Goal: Communication & Community: Answer question/provide support

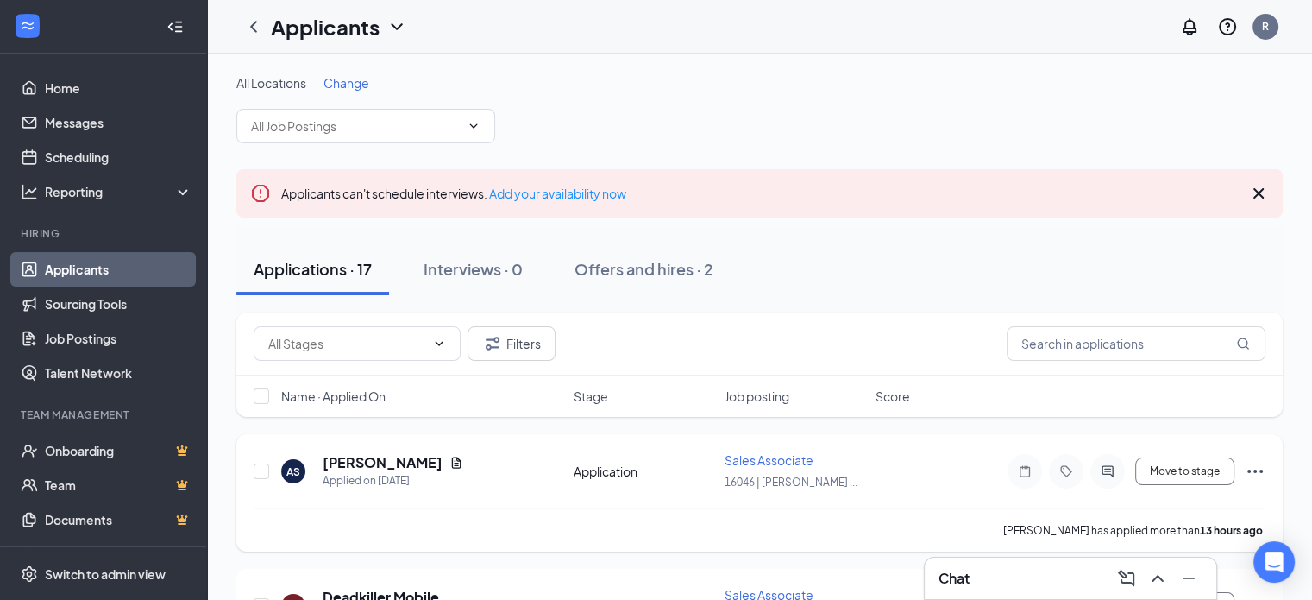
click at [766, 451] on div "Sales Associate" at bounding box center [795, 459] width 141 height 17
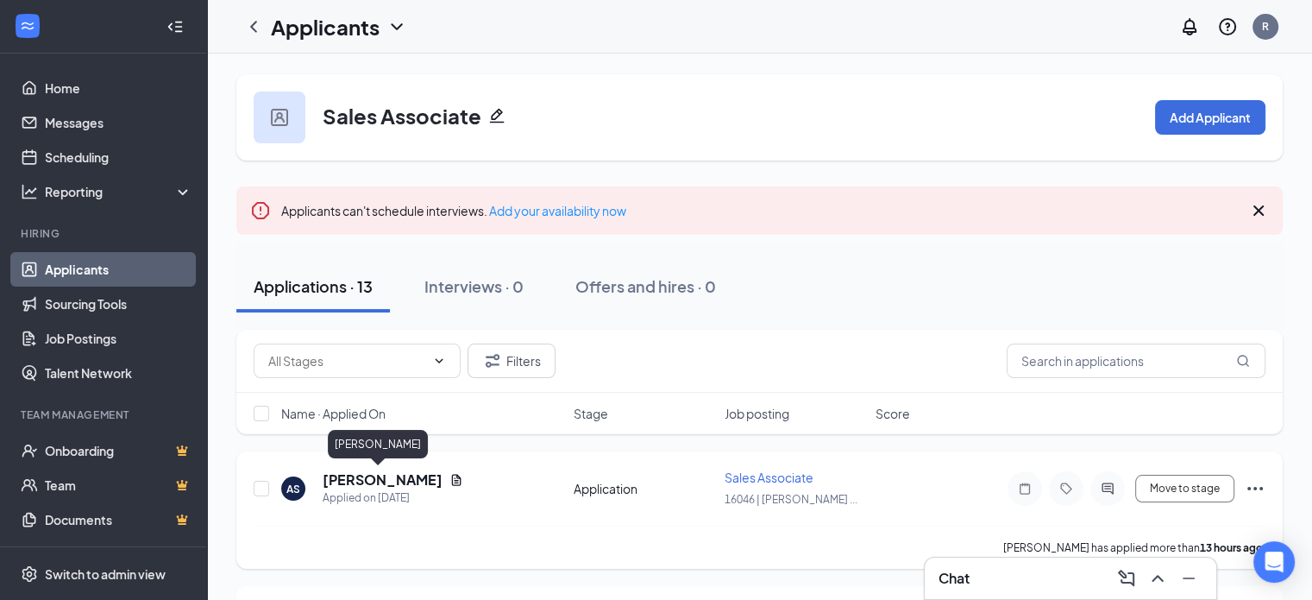
click at [343, 479] on h5 "Anyssa Salas" at bounding box center [383, 479] width 120 height 19
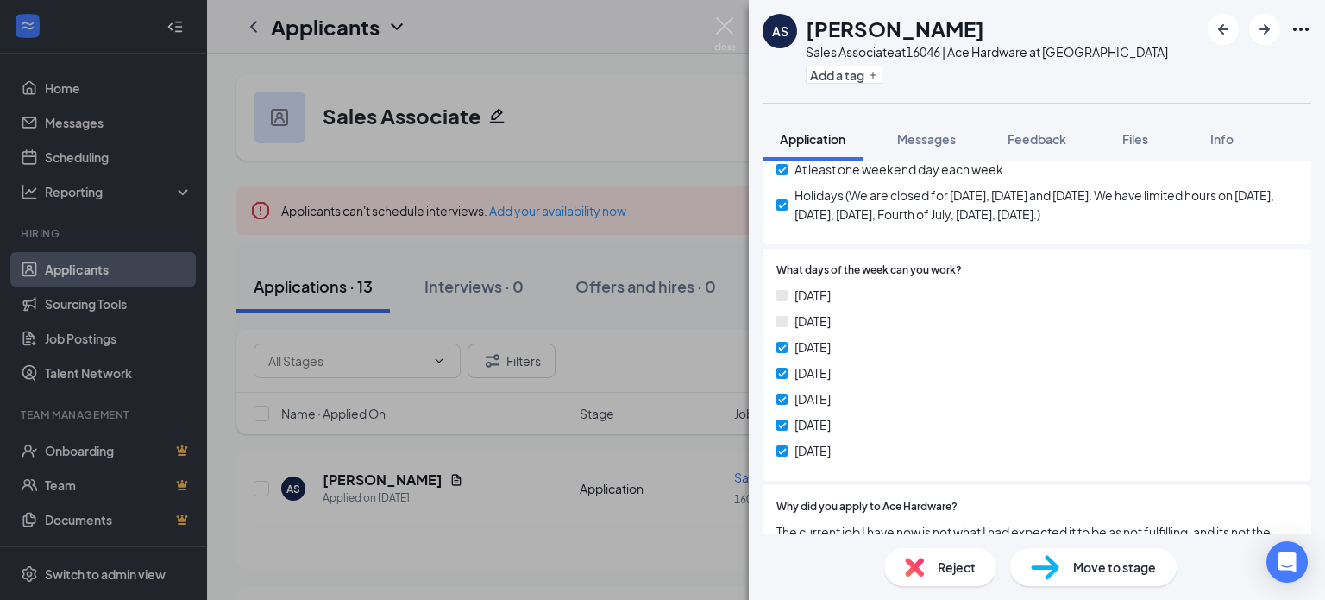
scroll to position [949, 0]
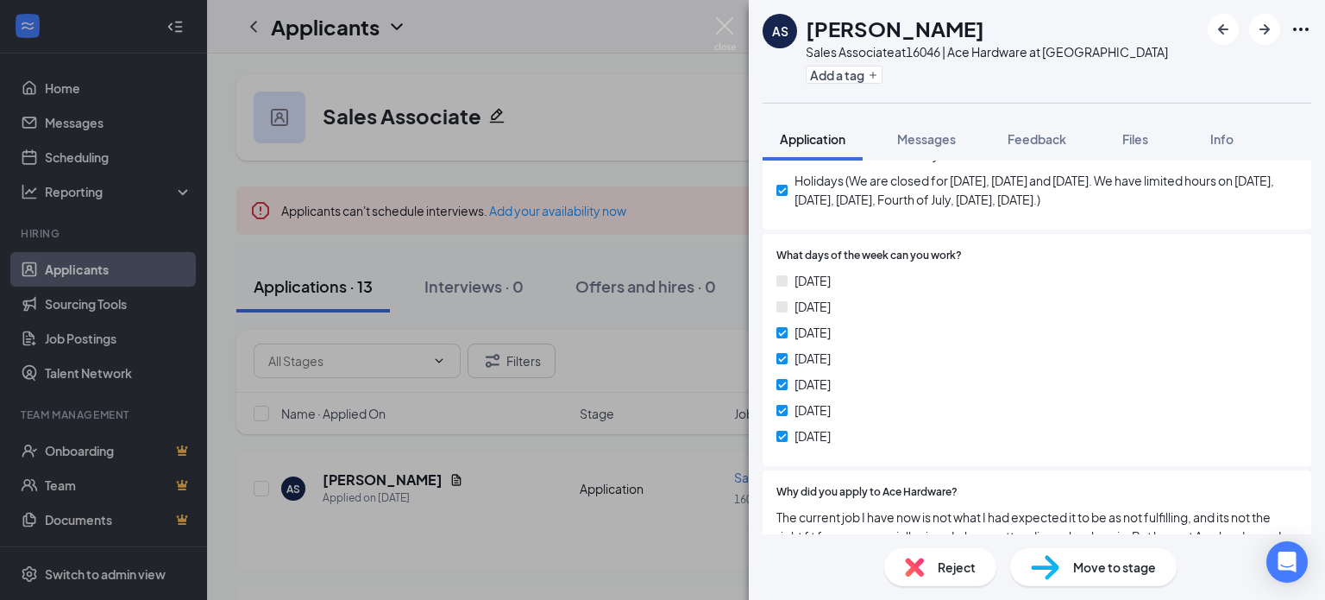
click at [931, 559] on div "Reject" at bounding box center [940, 567] width 112 height 38
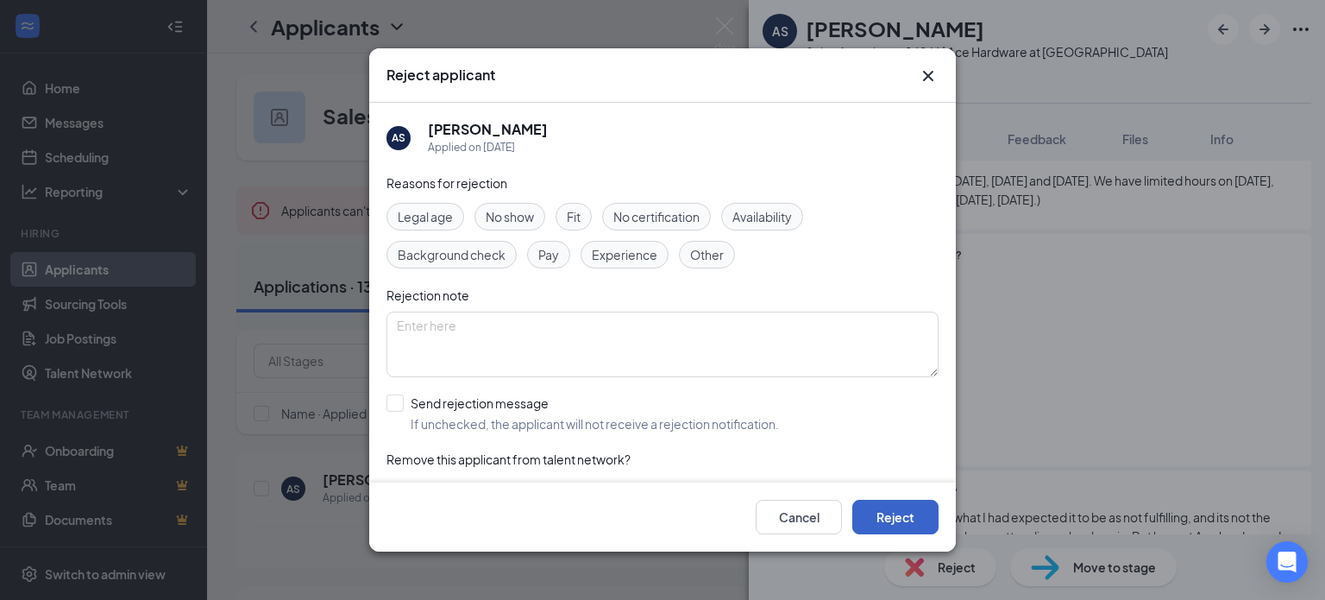
click at [919, 507] on button "Reject" at bounding box center [896, 517] width 86 height 35
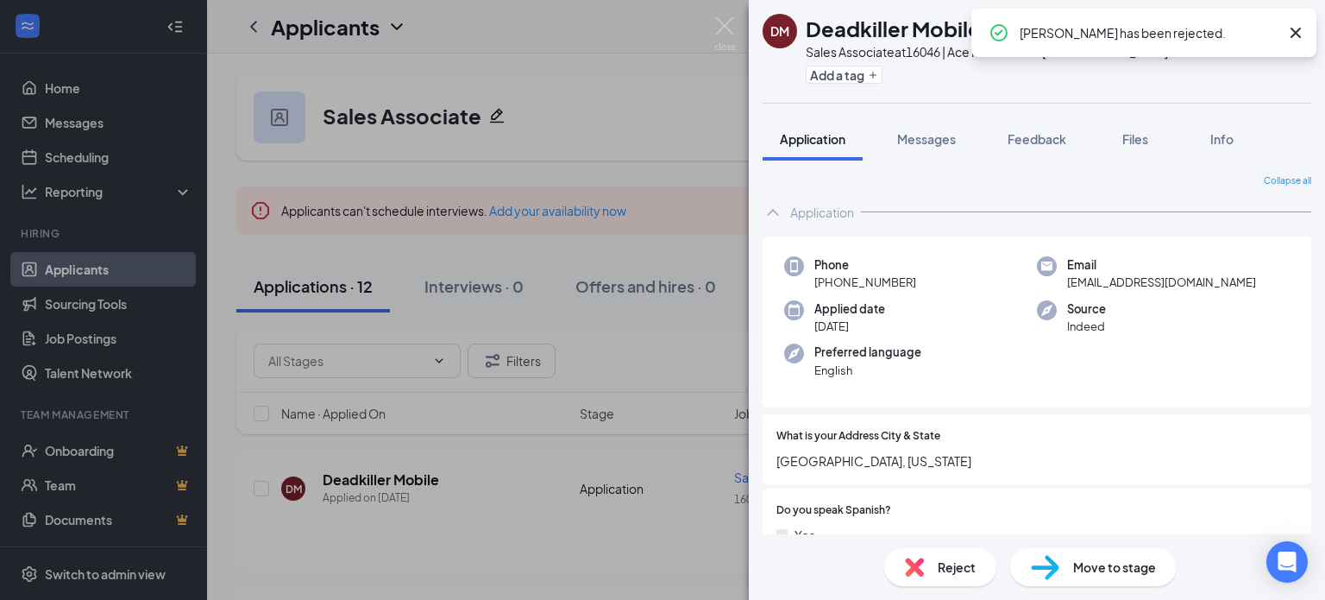
click at [1294, 35] on icon "Cross" at bounding box center [1296, 32] width 21 height 21
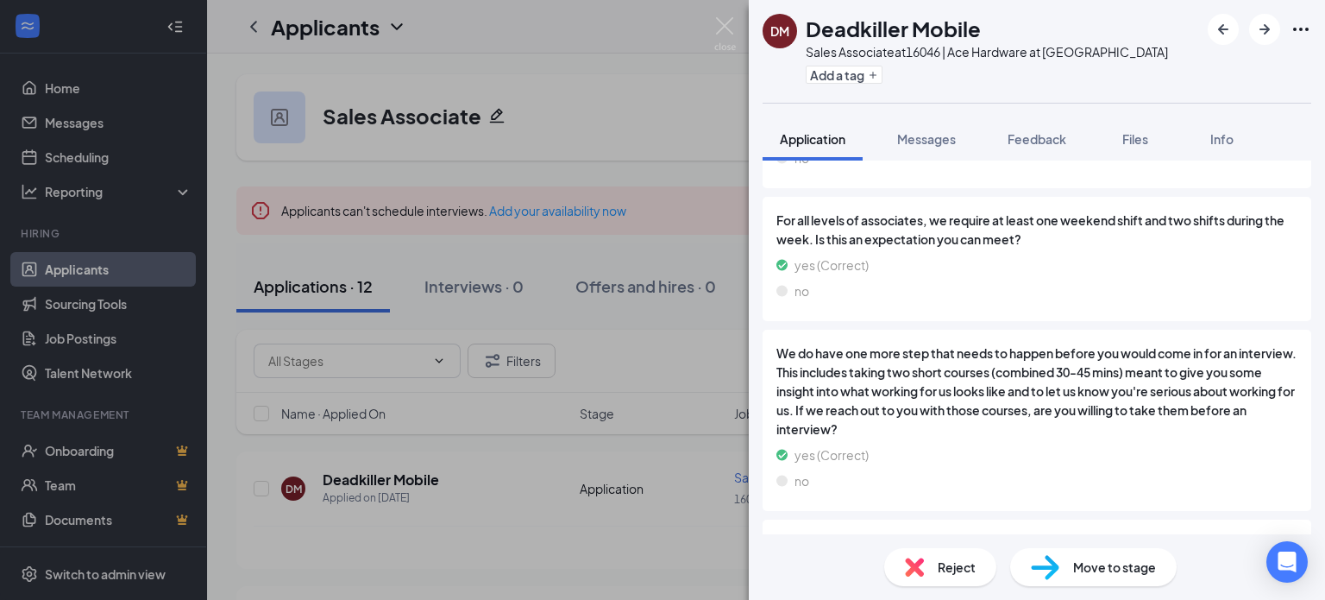
scroll to position [2098, 0]
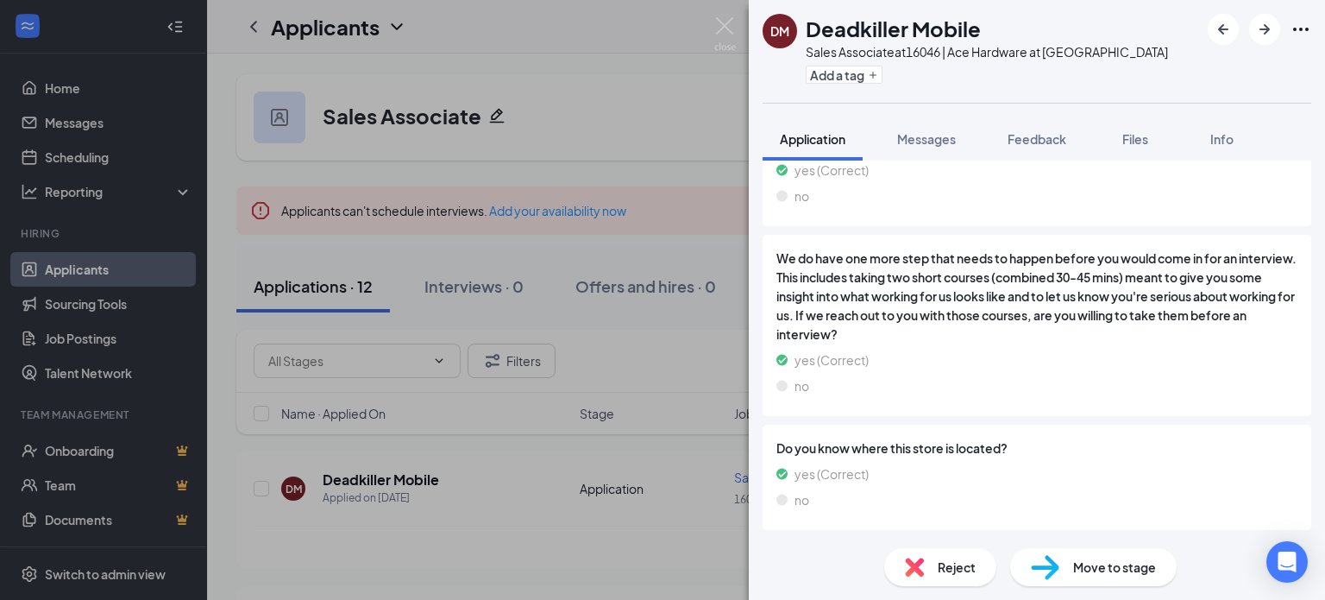
click at [970, 570] on span "Reject" at bounding box center [957, 566] width 38 height 19
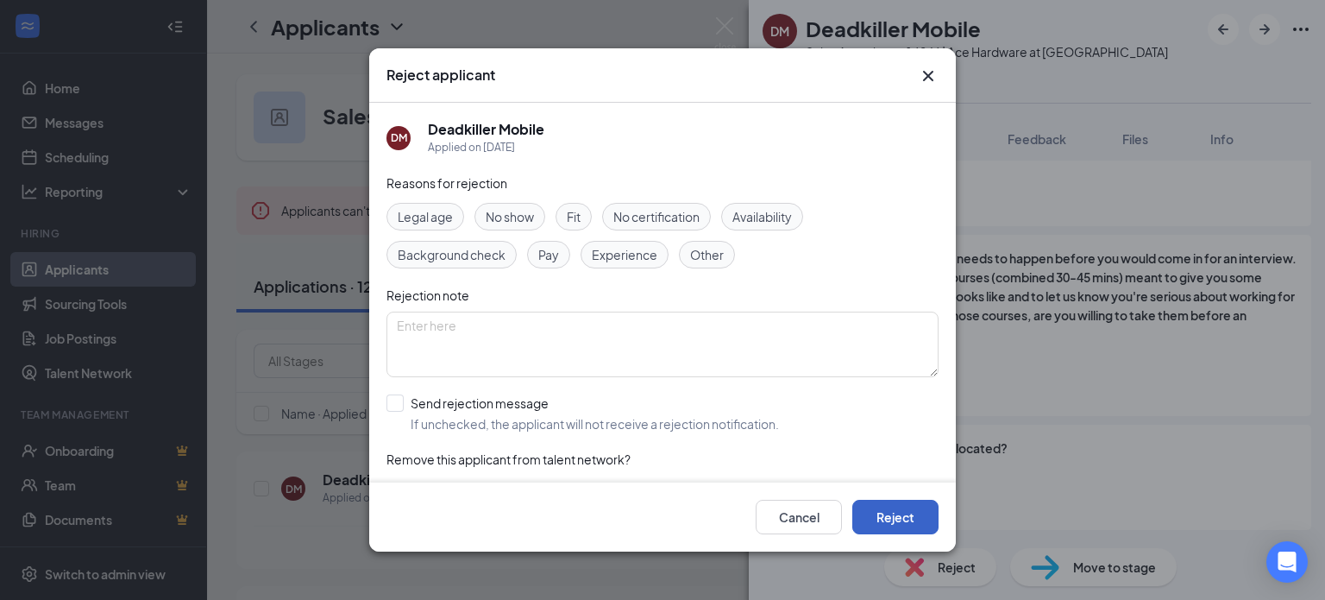
click at [901, 520] on button "Reject" at bounding box center [896, 517] width 86 height 35
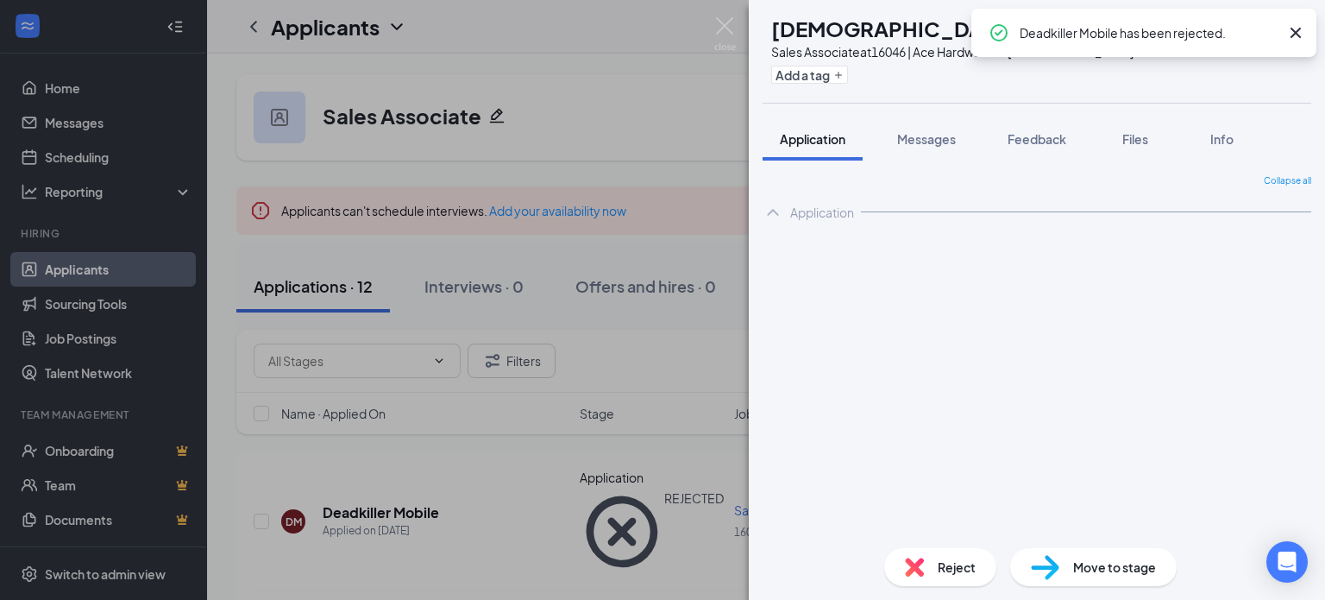
click at [1305, 27] on icon "Cross" at bounding box center [1296, 32] width 21 height 21
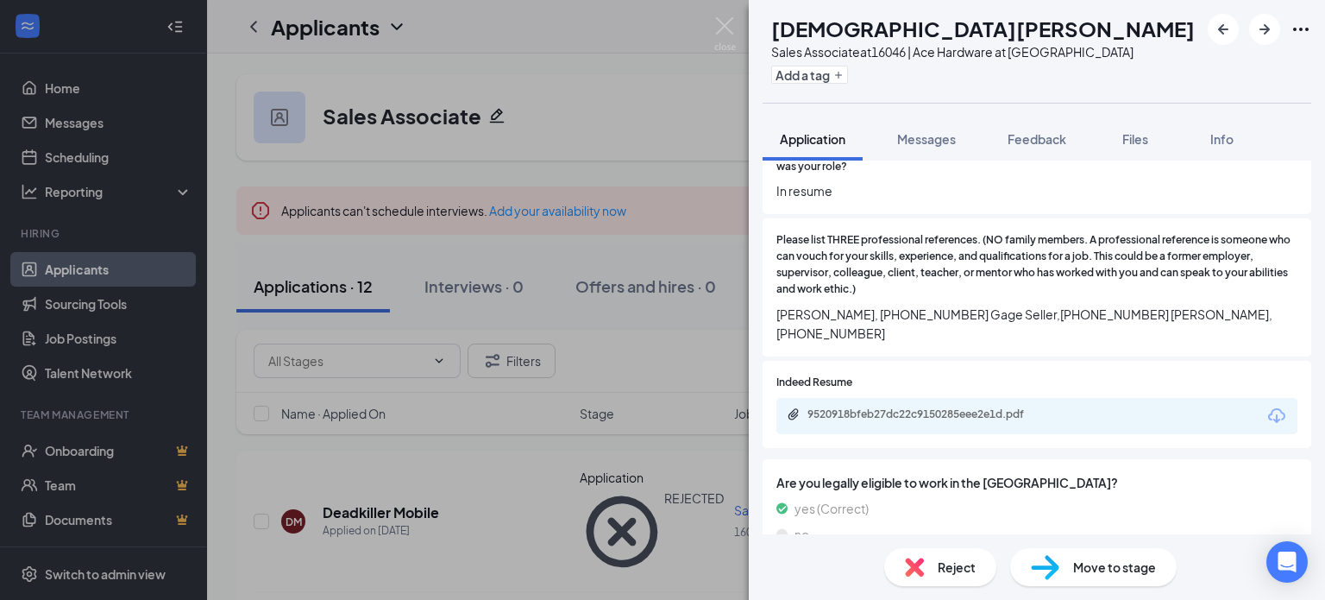
scroll to position [1467, 0]
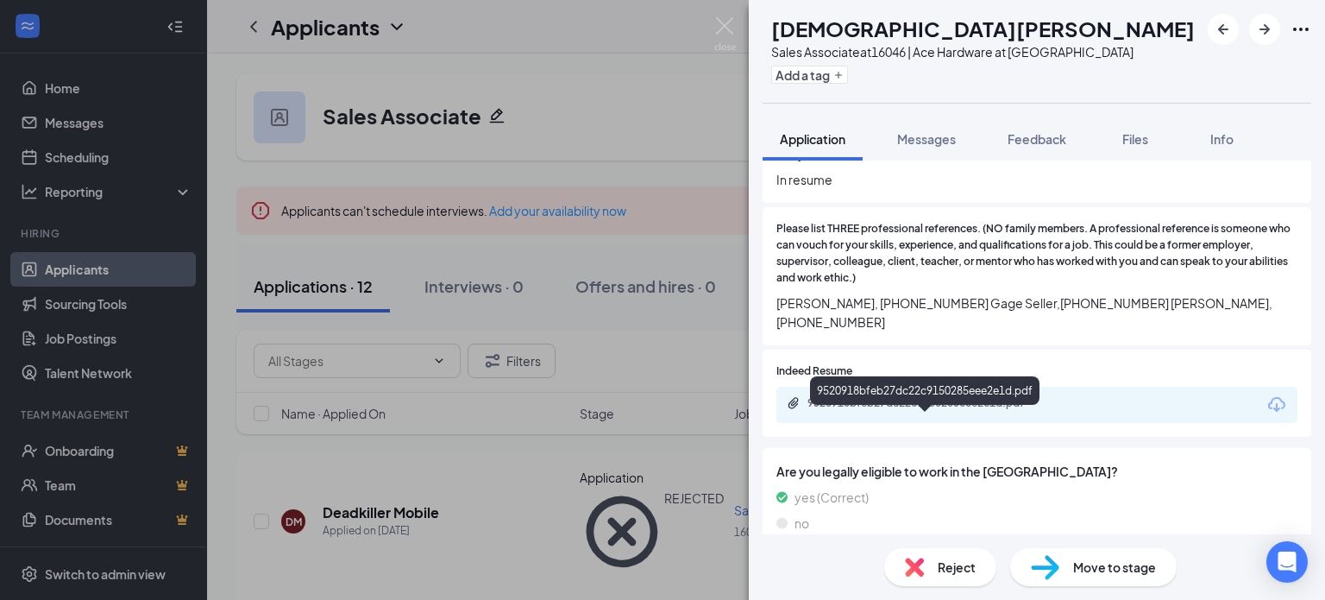
click at [989, 410] on div "9520918bfeb27dc22c9150285eee2e1d.pdf" at bounding box center [929, 403] width 242 height 14
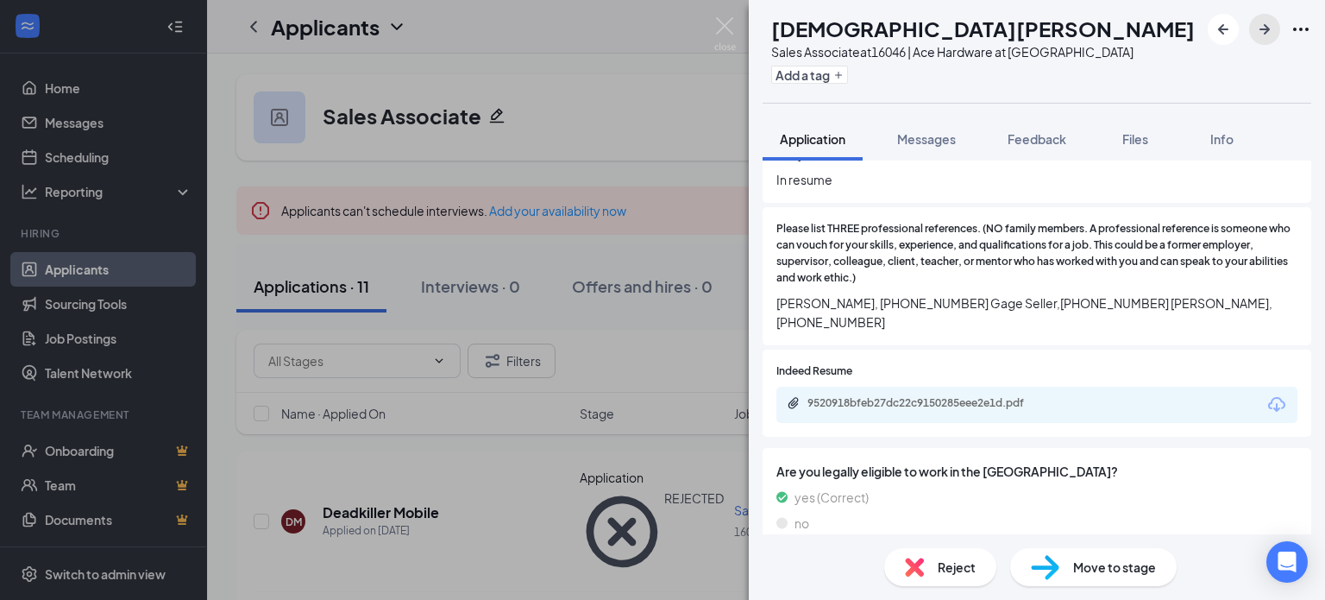
click at [1265, 39] on icon "ArrowRight" at bounding box center [1265, 29] width 21 height 21
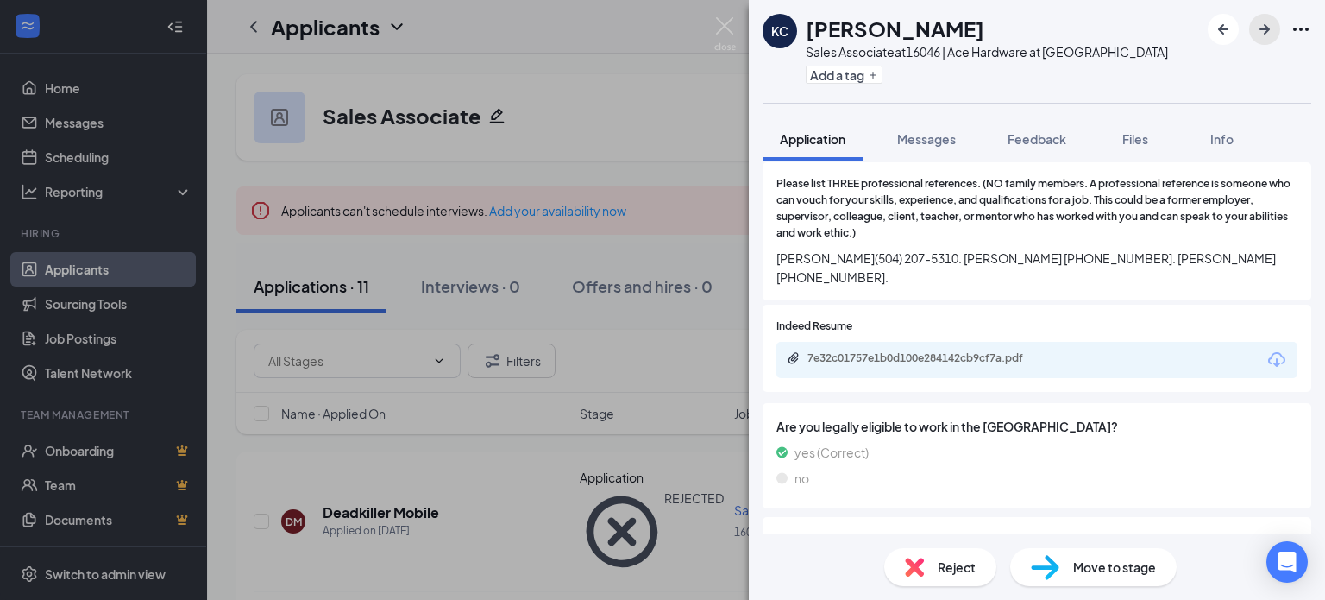
scroll to position [1553, 0]
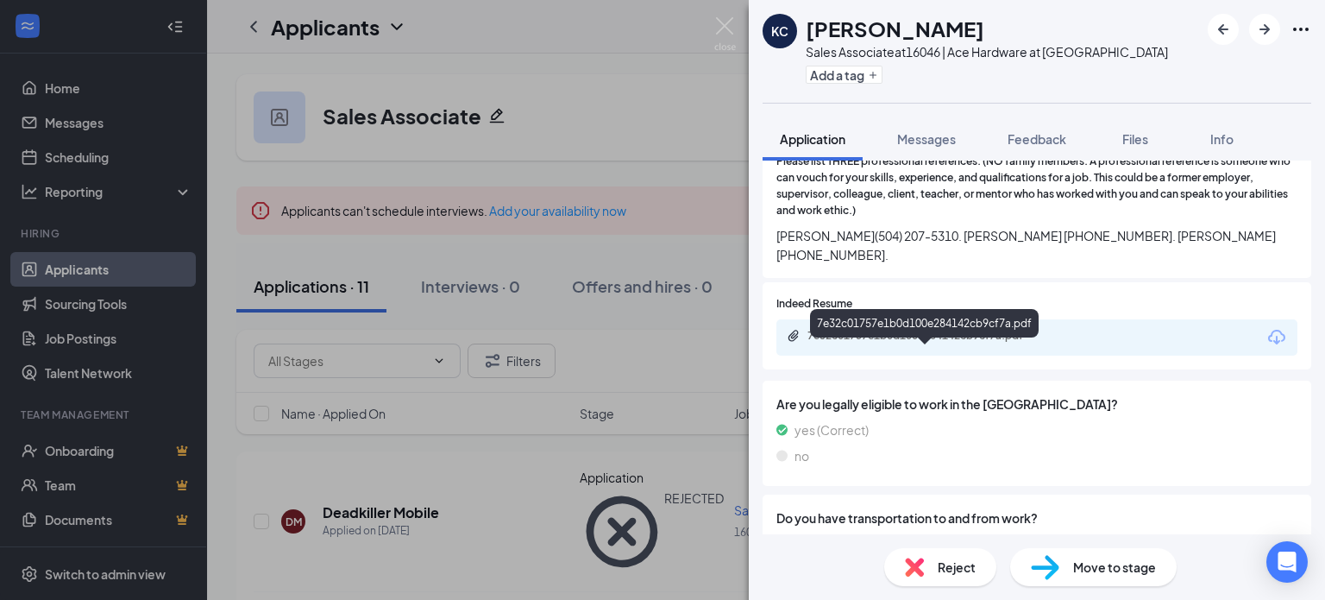
click at [992, 343] on div "7e32c01757e1b0d100e284142cb9cf7a.pdf" at bounding box center [929, 336] width 242 height 14
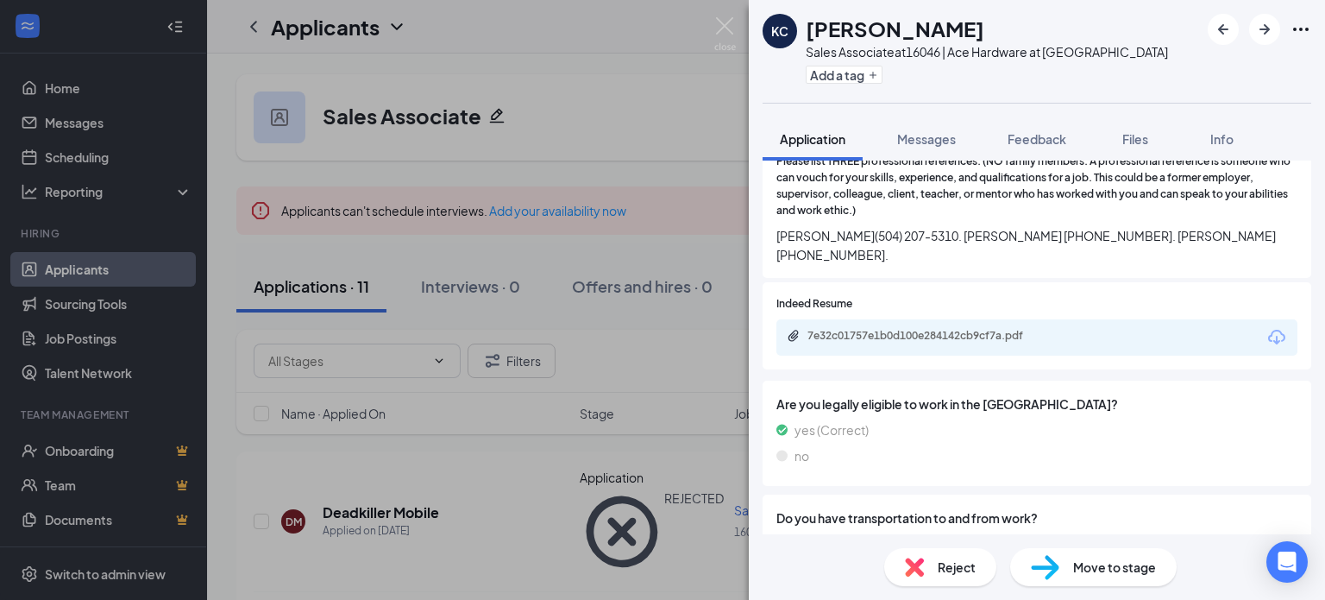
click at [971, 573] on span "Reject" at bounding box center [957, 566] width 38 height 19
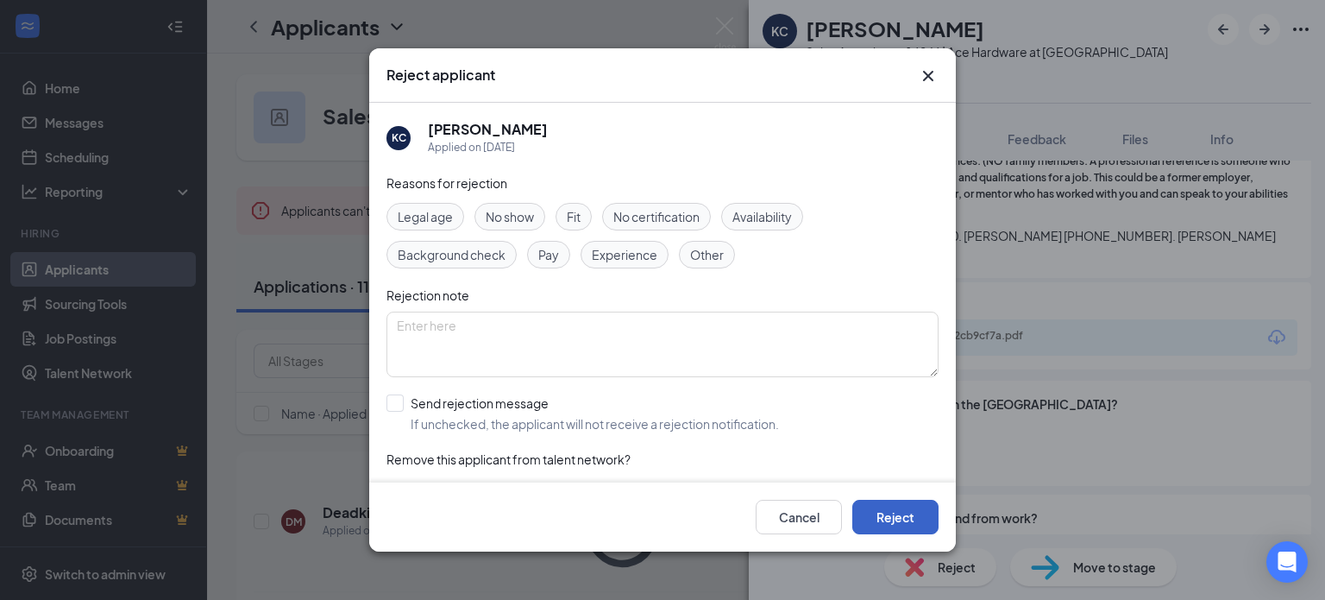
click at [887, 513] on button "Reject" at bounding box center [896, 517] width 86 height 35
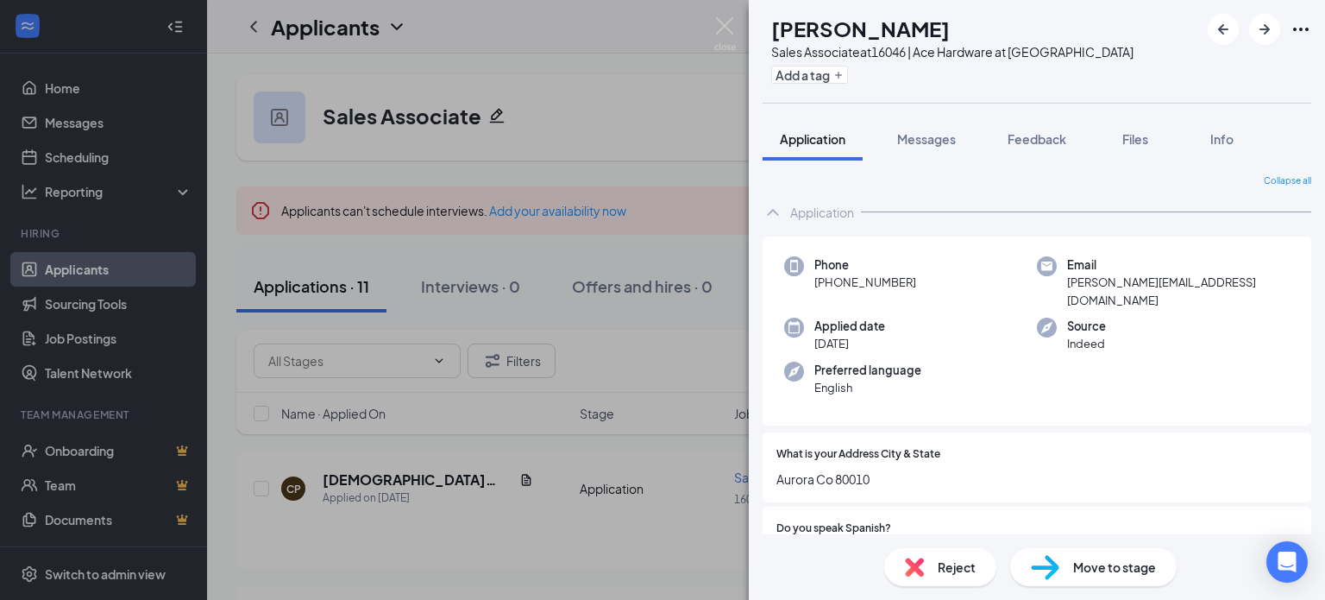
drag, startPoint x: 1290, startPoint y: 34, endPoint x: 1277, endPoint y: 66, distance: 34.5
click at [1277, 66] on div "ER Erika Ramirez Sales Associate at 16046 | Ace Hardware at Reunion Add a tag" at bounding box center [1037, 51] width 576 height 103
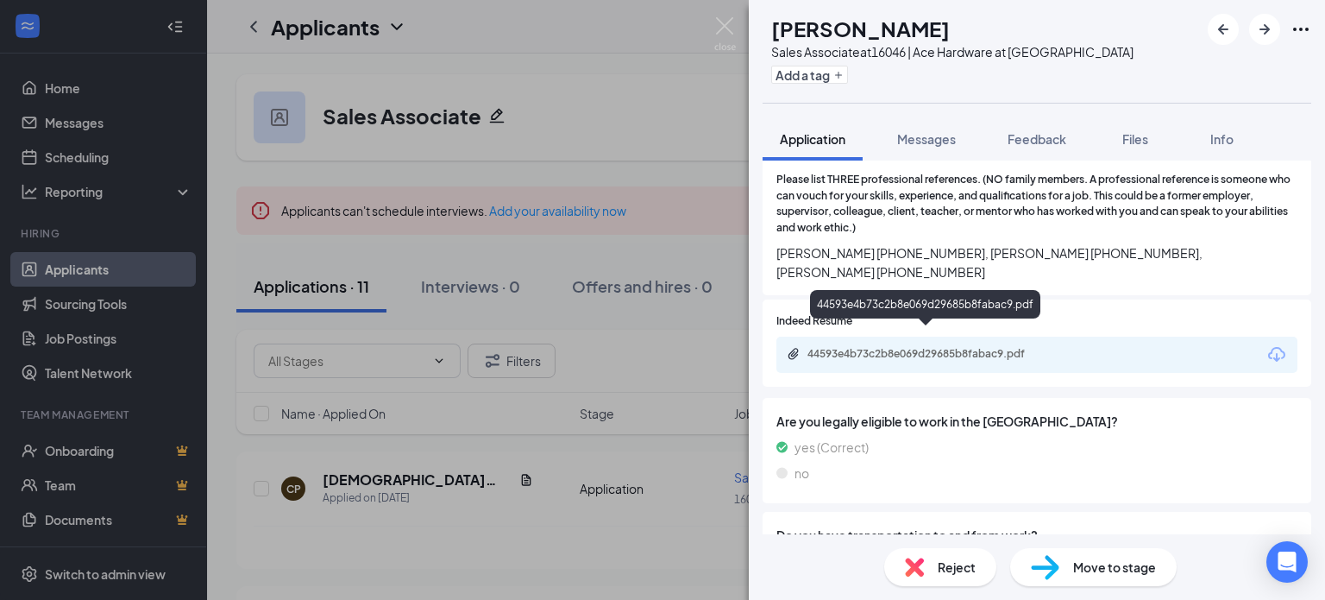
scroll to position [1639, 0]
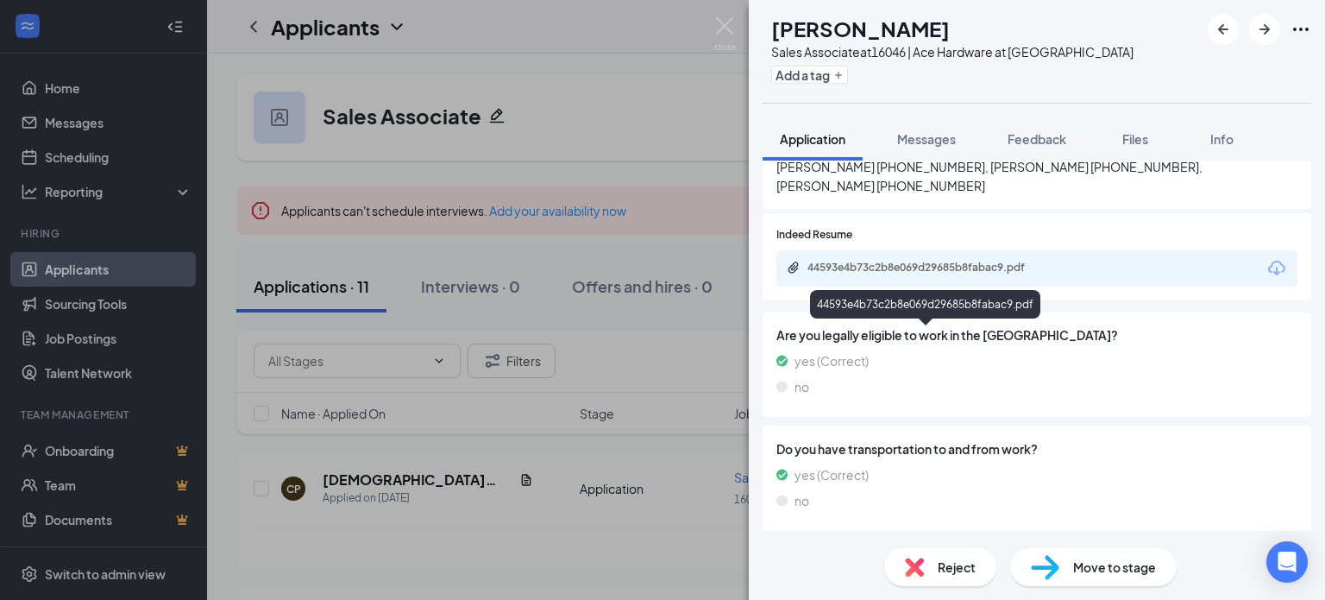
click at [985, 250] on div "44593e4b73c2b8e069d29685b8fabac9.pdf" at bounding box center [1037, 268] width 521 height 36
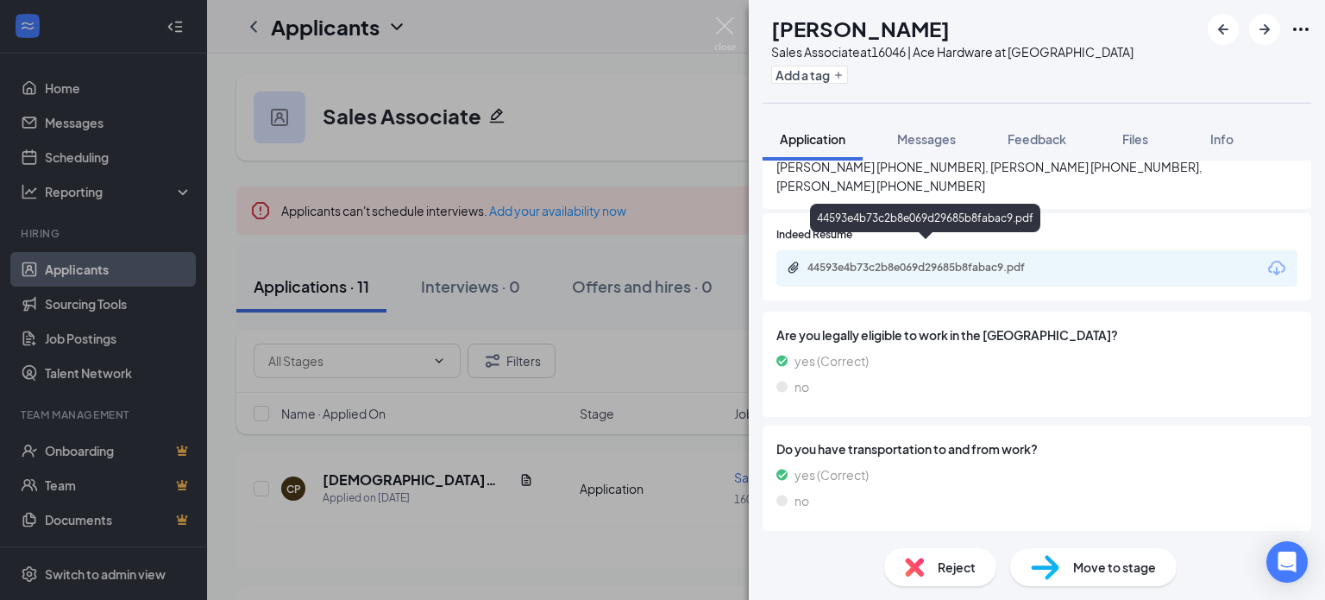
click at [981, 261] on div "44593e4b73c2b8e069d29685b8fabac9.pdf" at bounding box center [929, 268] width 242 height 14
click at [931, 544] on div "Reject Move to stage" at bounding box center [1037, 567] width 576 height 66
click at [939, 565] on span "Reject" at bounding box center [957, 566] width 38 height 19
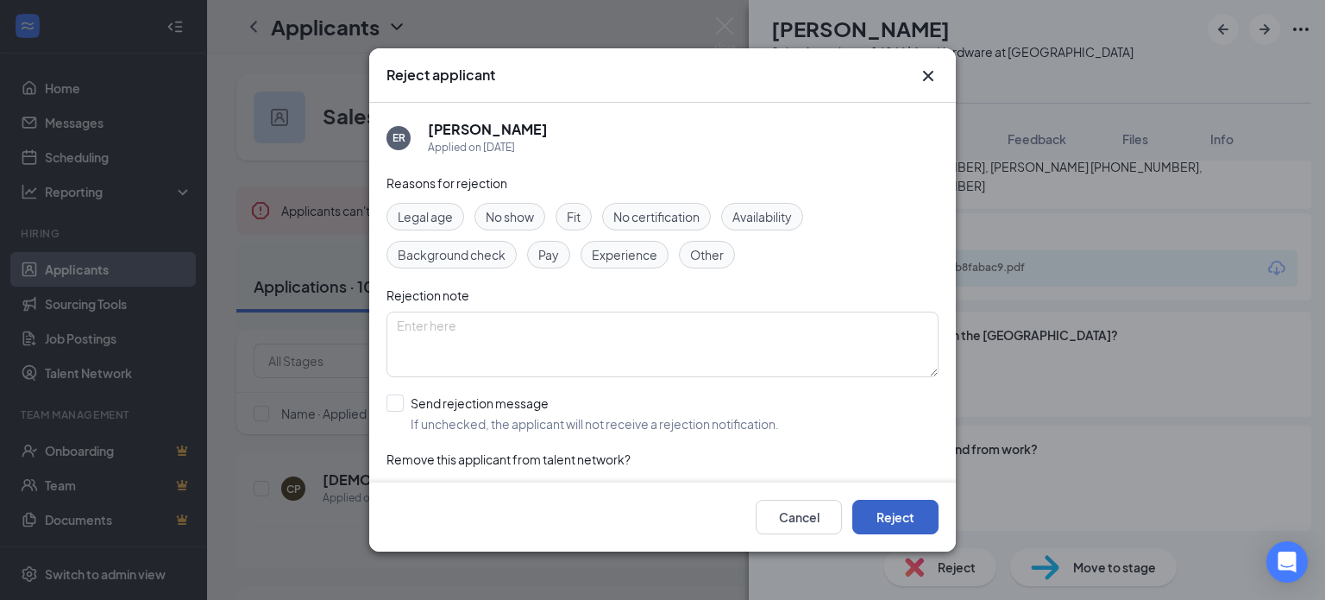
click at [883, 521] on button "Reject" at bounding box center [896, 517] width 86 height 35
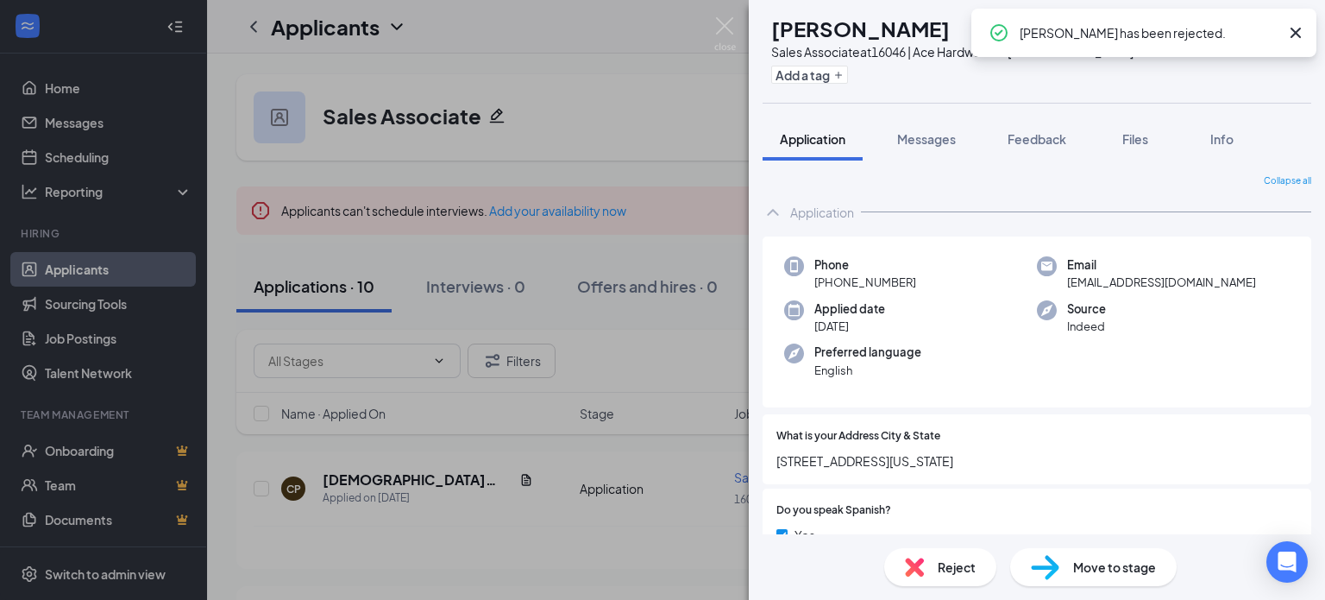
click at [1298, 30] on icon "Cross" at bounding box center [1296, 33] width 10 height 10
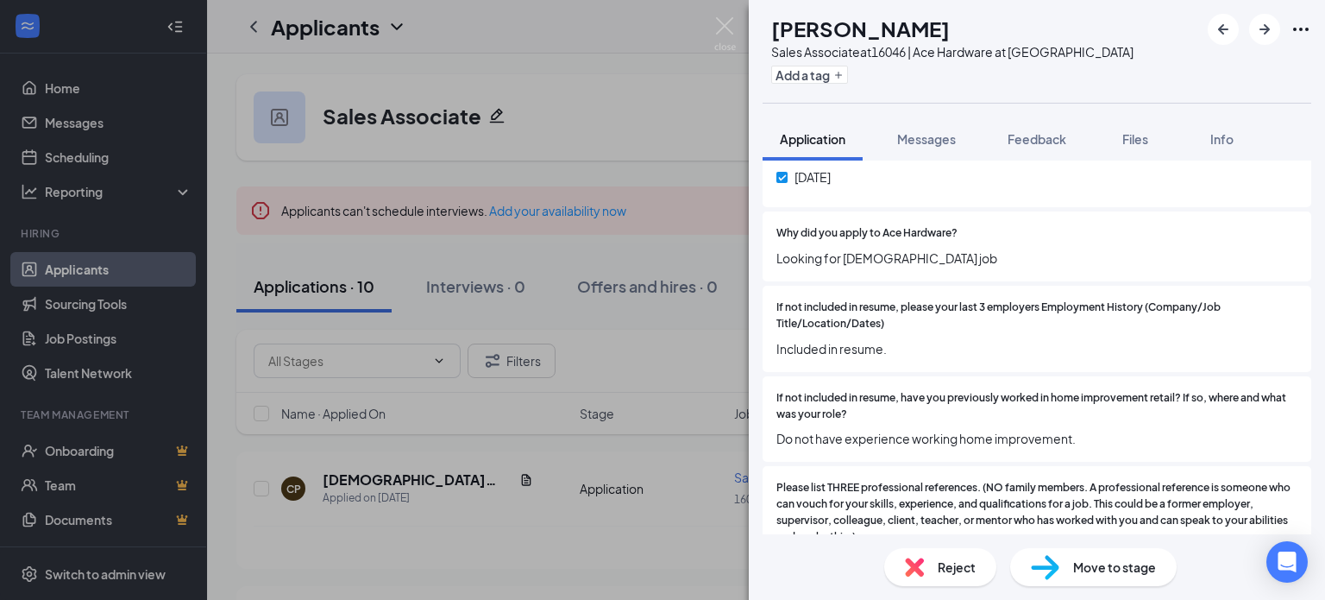
scroll to position [1381, 0]
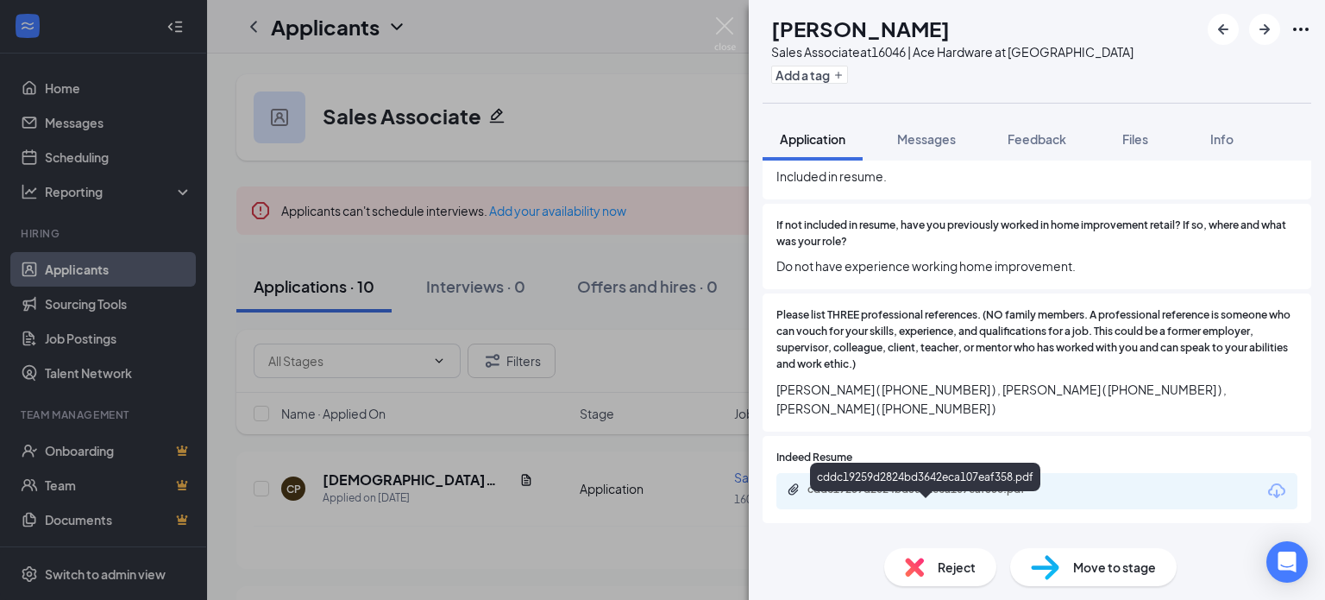
click at [935, 496] on div "cddc19259d2824bd3642eca107eaf358.pdf" at bounding box center [929, 489] width 242 height 14
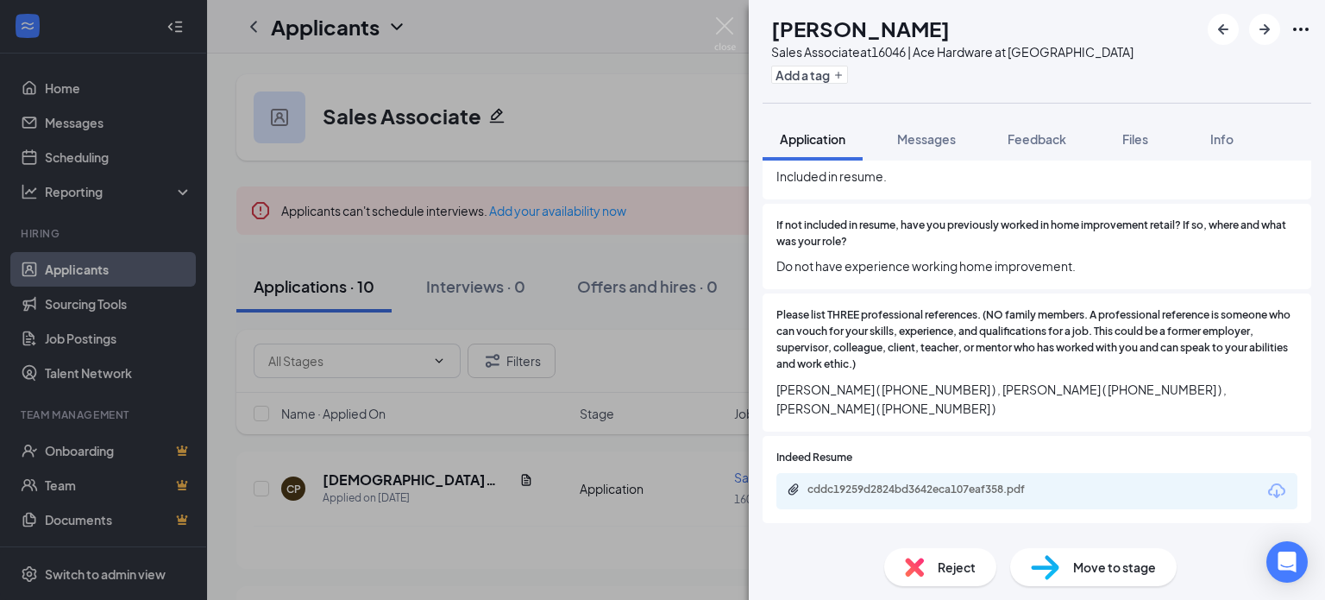
click at [919, 558] on img at bounding box center [914, 566] width 19 height 19
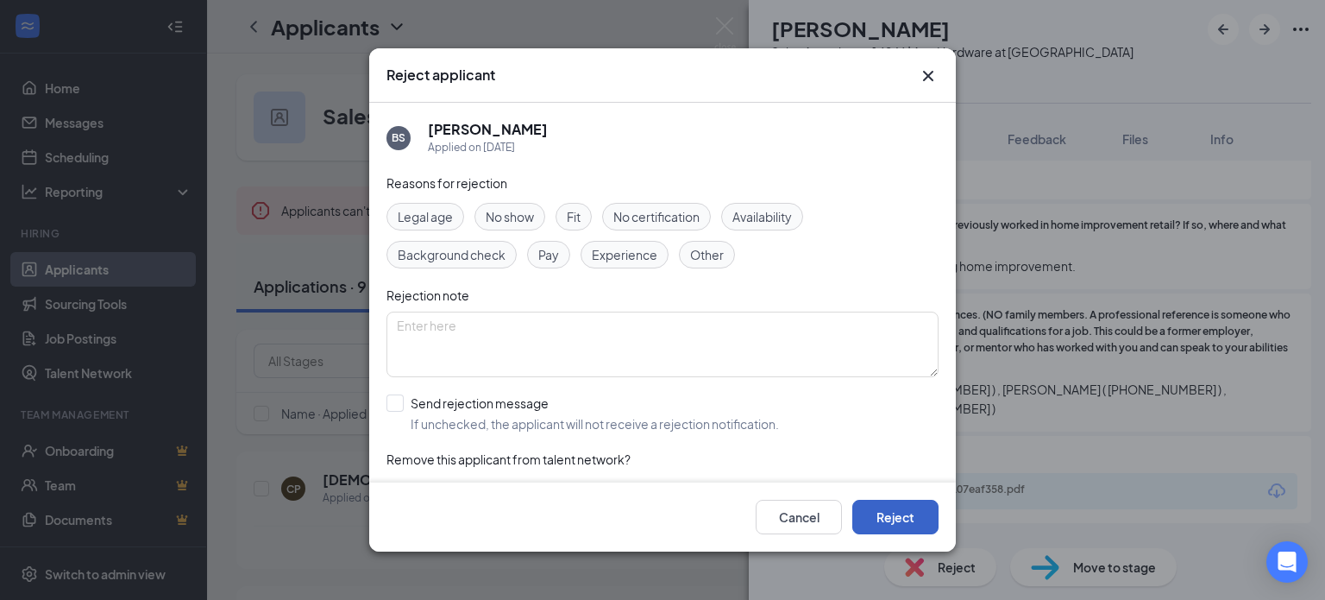
click at [889, 509] on button "Reject" at bounding box center [896, 517] width 86 height 35
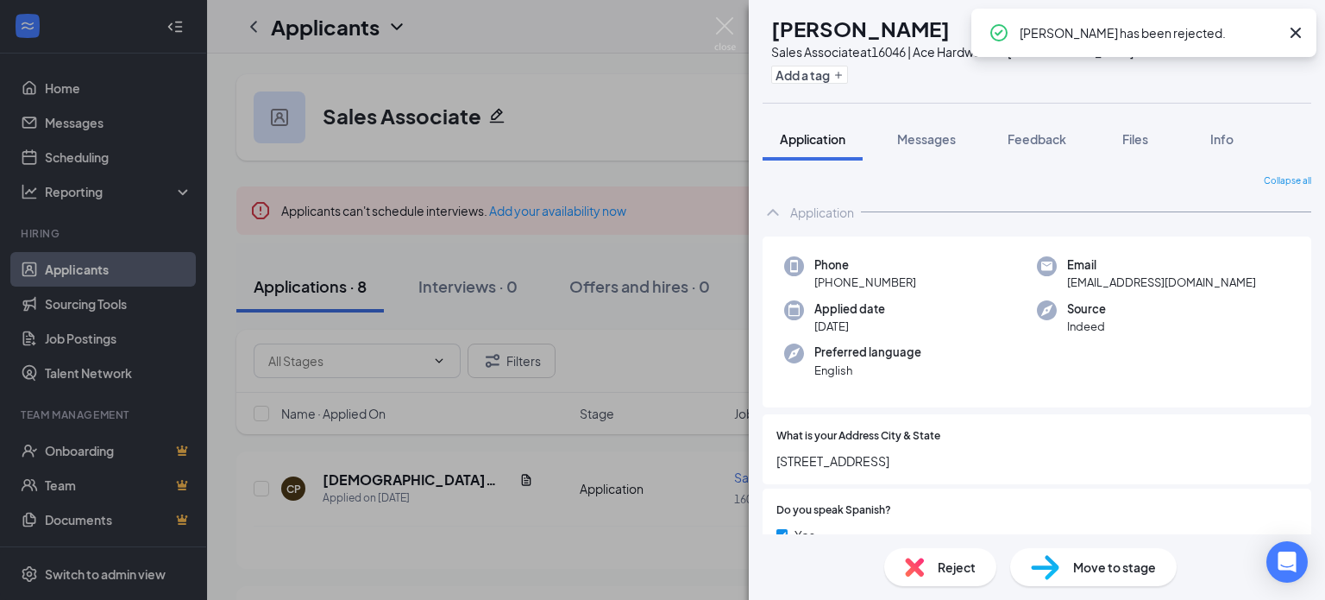
click at [1305, 35] on icon "Cross" at bounding box center [1296, 32] width 21 height 21
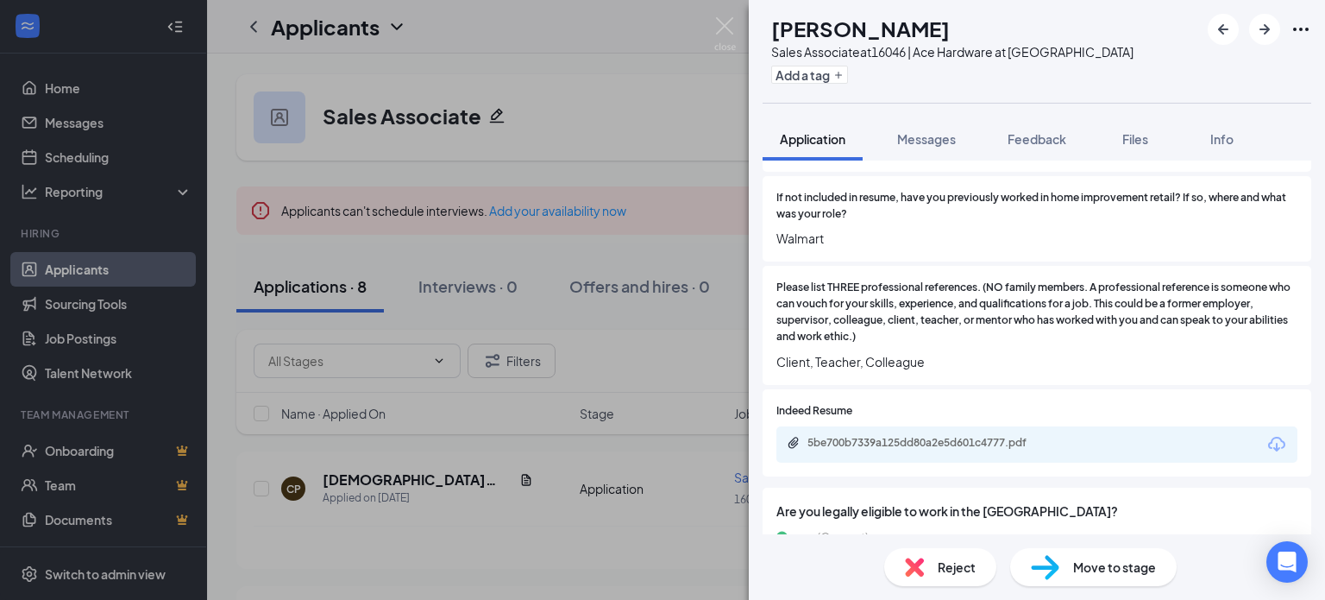
scroll to position [1467, 0]
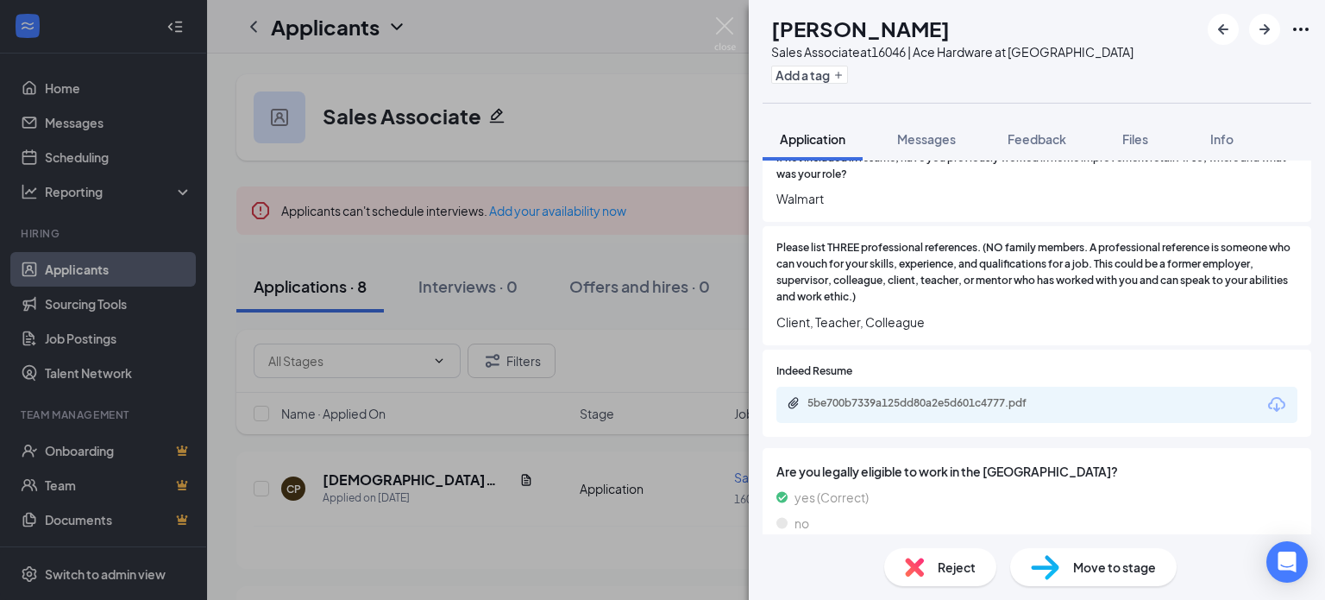
click at [966, 410] on div "5be700b7339a125dd80a2e5d601c4777.pdf" at bounding box center [929, 403] width 242 height 14
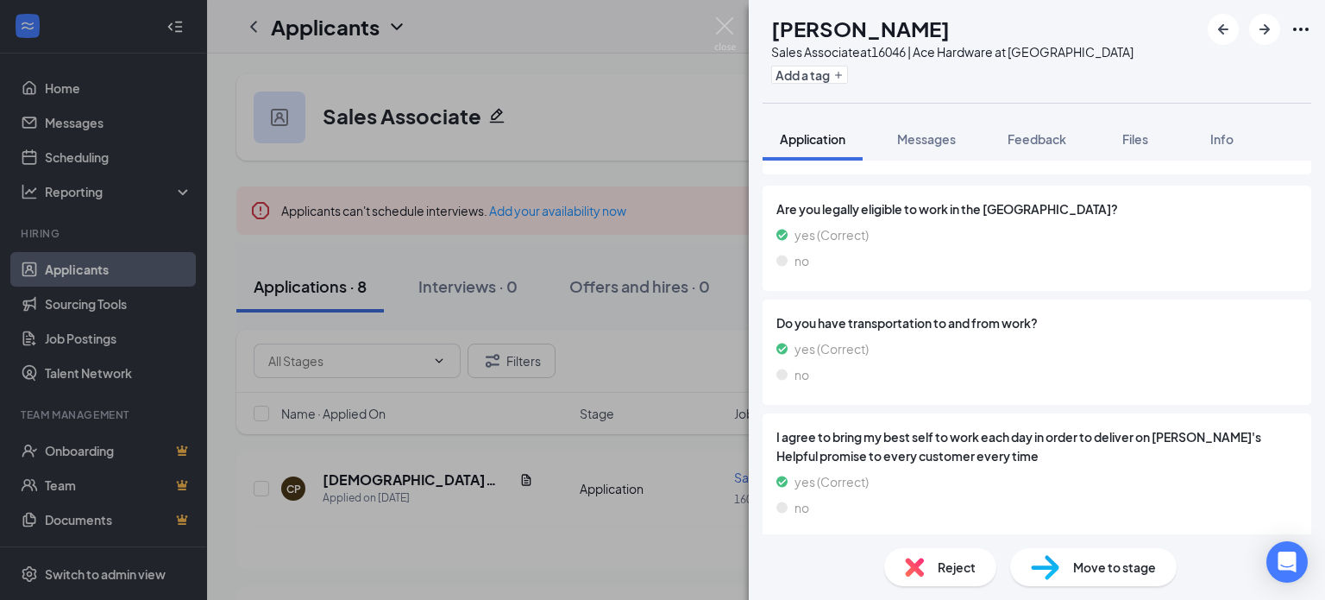
scroll to position [1674, 0]
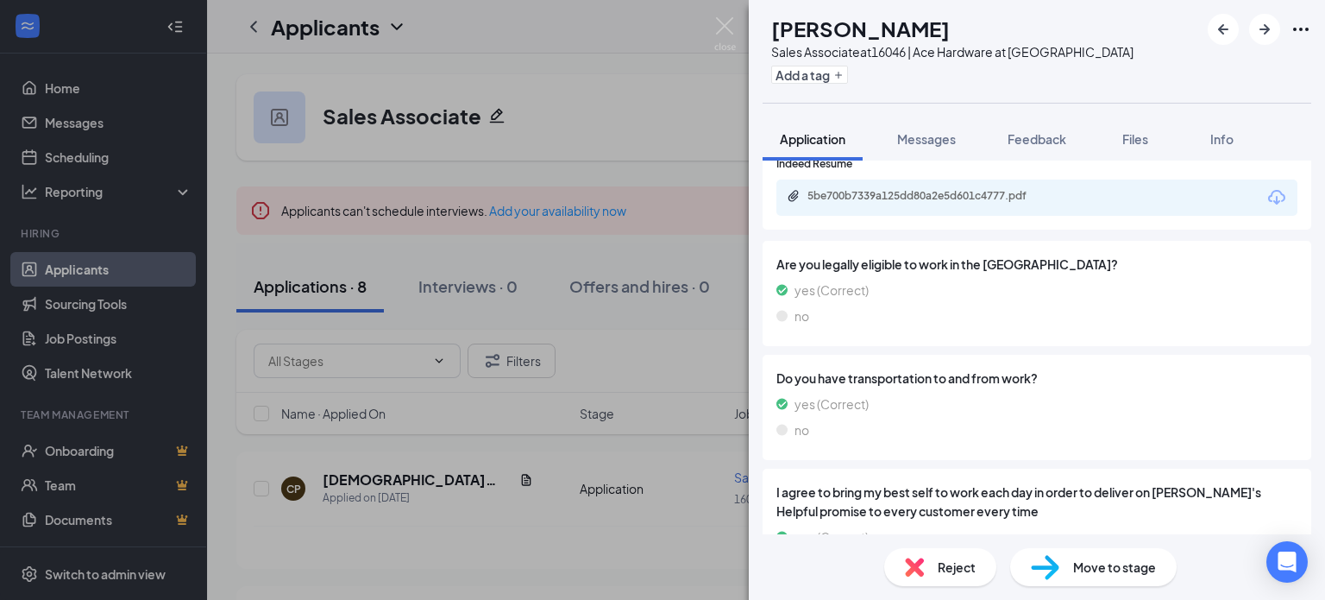
click at [956, 563] on span "Reject" at bounding box center [957, 566] width 38 height 19
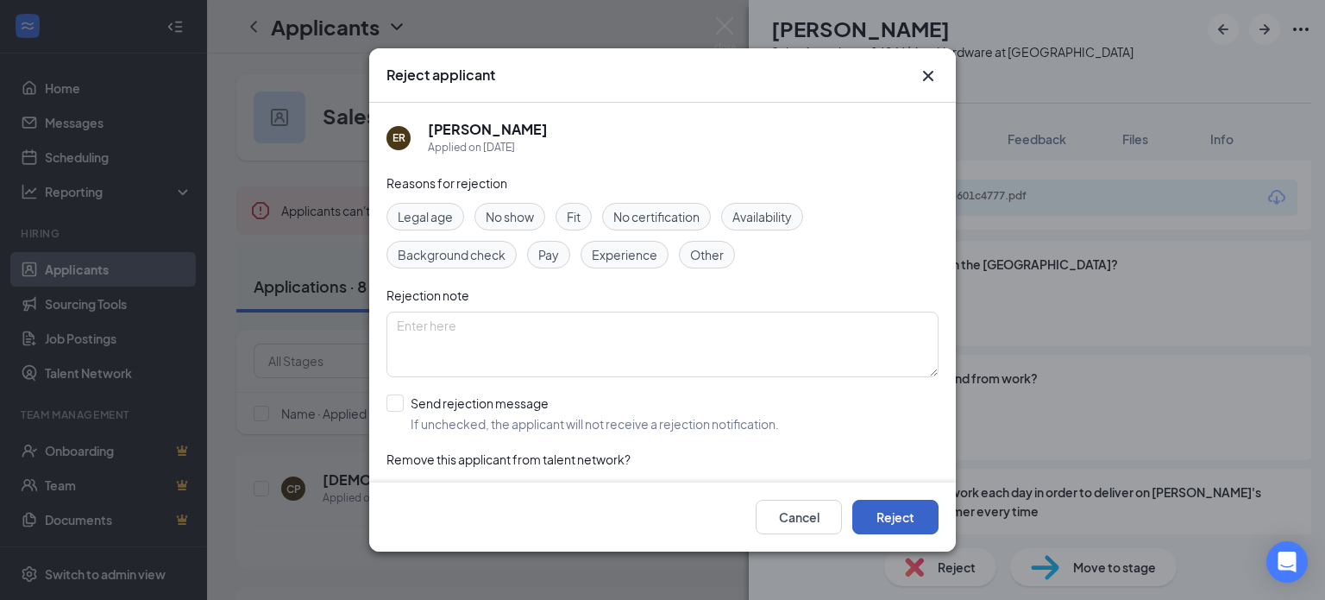
click at [928, 529] on button "Reject" at bounding box center [896, 517] width 86 height 35
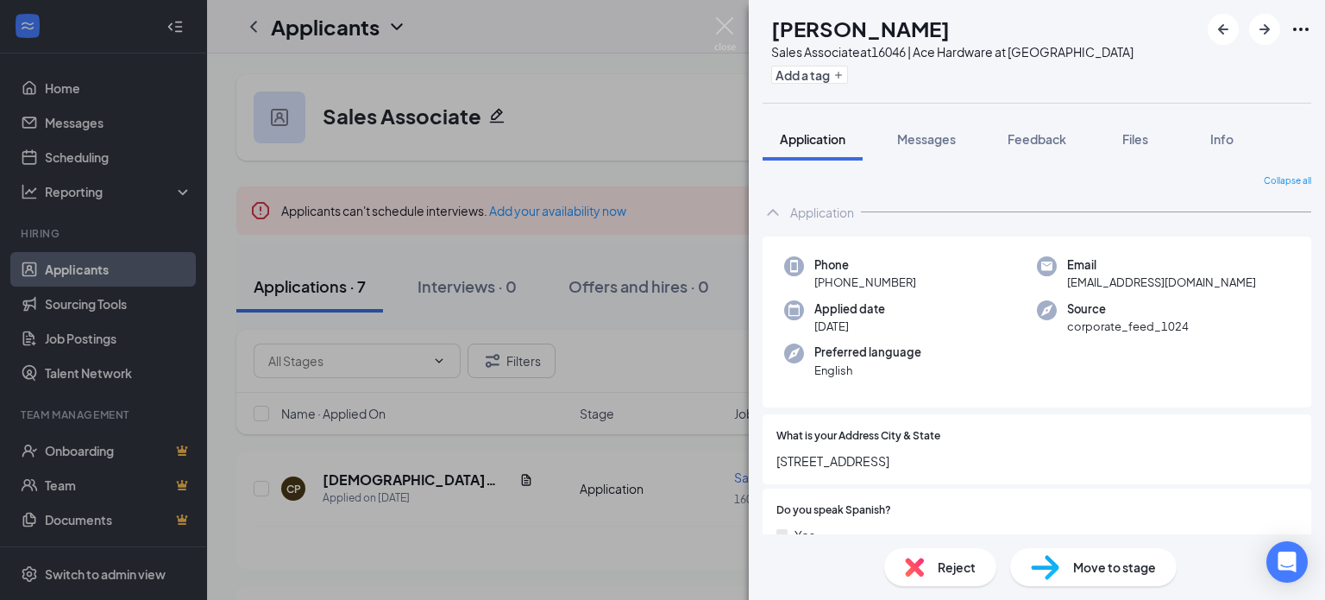
drag, startPoint x: 927, startPoint y: 467, endPoint x: 764, endPoint y: 461, distance: 163.2
click at [758, 462] on div "Collapse all Application Phone +1 (303) 591-0021 Email sintax@terminal-velocity…" at bounding box center [1037, 347] width 576 height 374
copy span "16854 E 104th Ave #B104"
drag, startPoint x: 1015, startPoint y: 28, endPoint x: 787, endPoint y: 28, distance: 227.8
click at [787, 28] on div "RE Robert Eggleston Sales Associate at 16046 | Ace Hardware at Reunion Add a tag" at bounding box center [948, 51] width 371 height 75
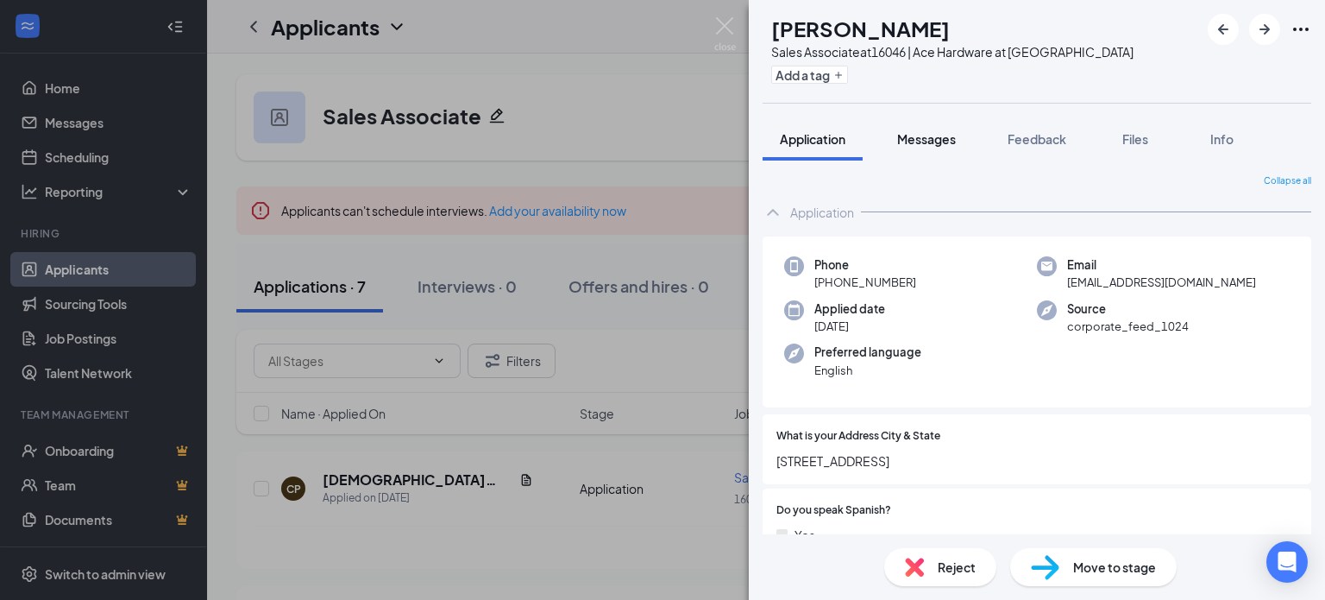
copy div "Robert Eggleston"
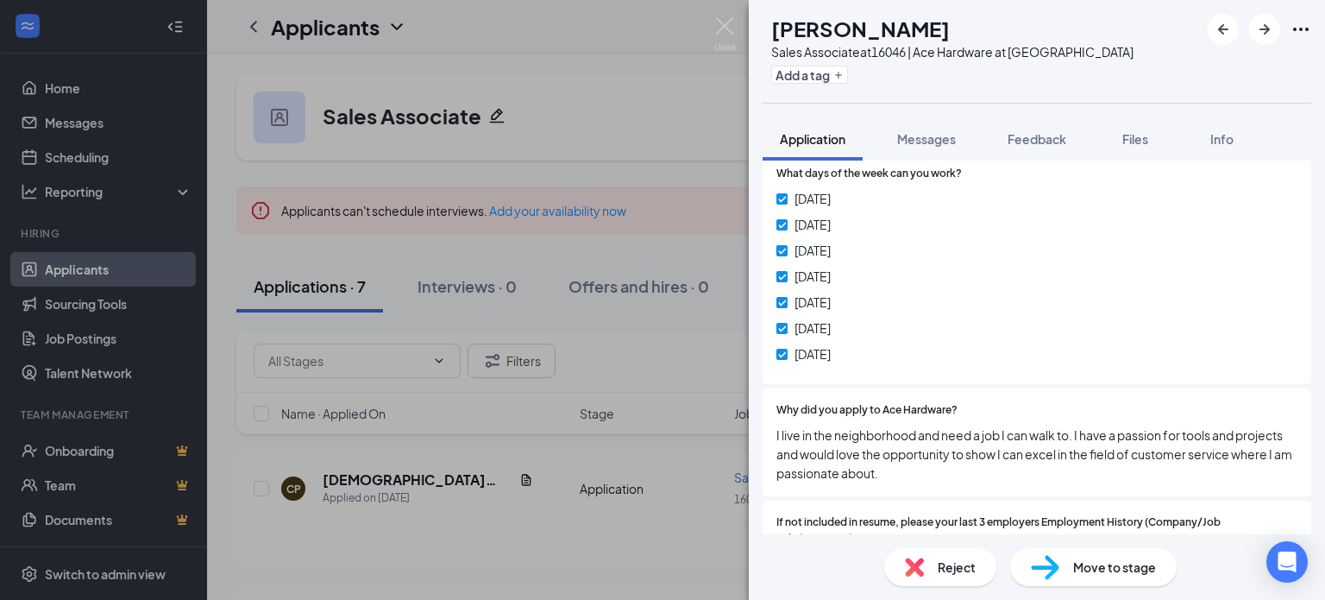
scroll to position [1376, 0]
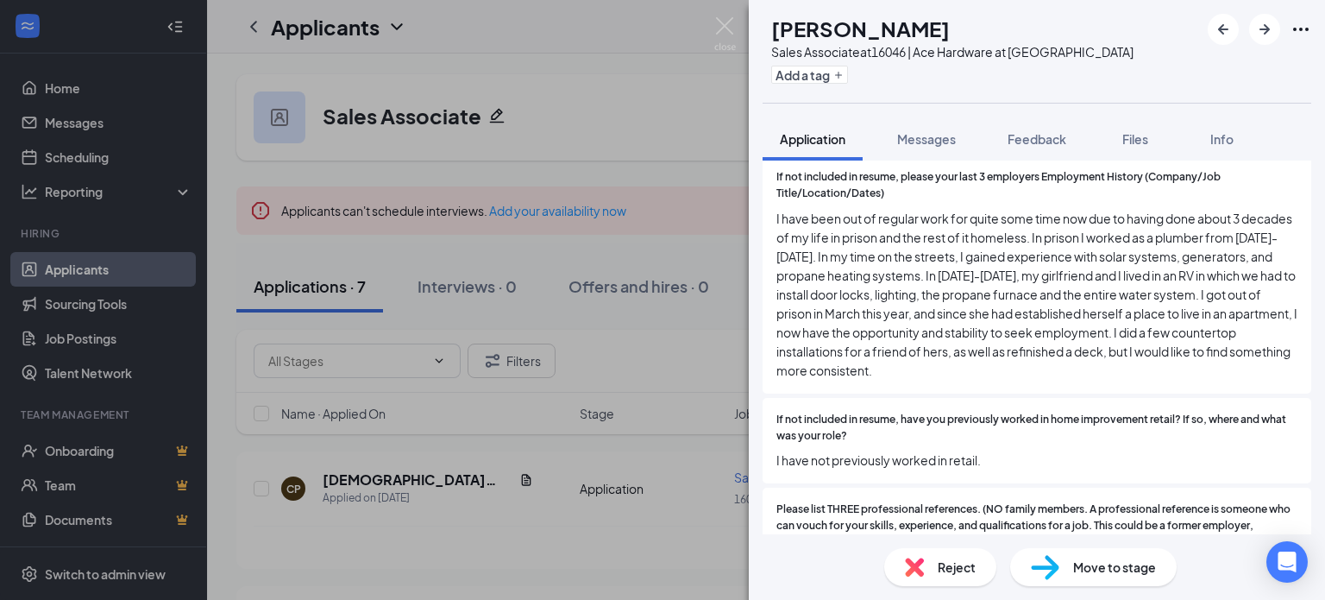
click at [1001, 258] on span "I have been out of regular work for quite some time now due to having done abou…" at bounding box center [1037, 294] width 521 height 171
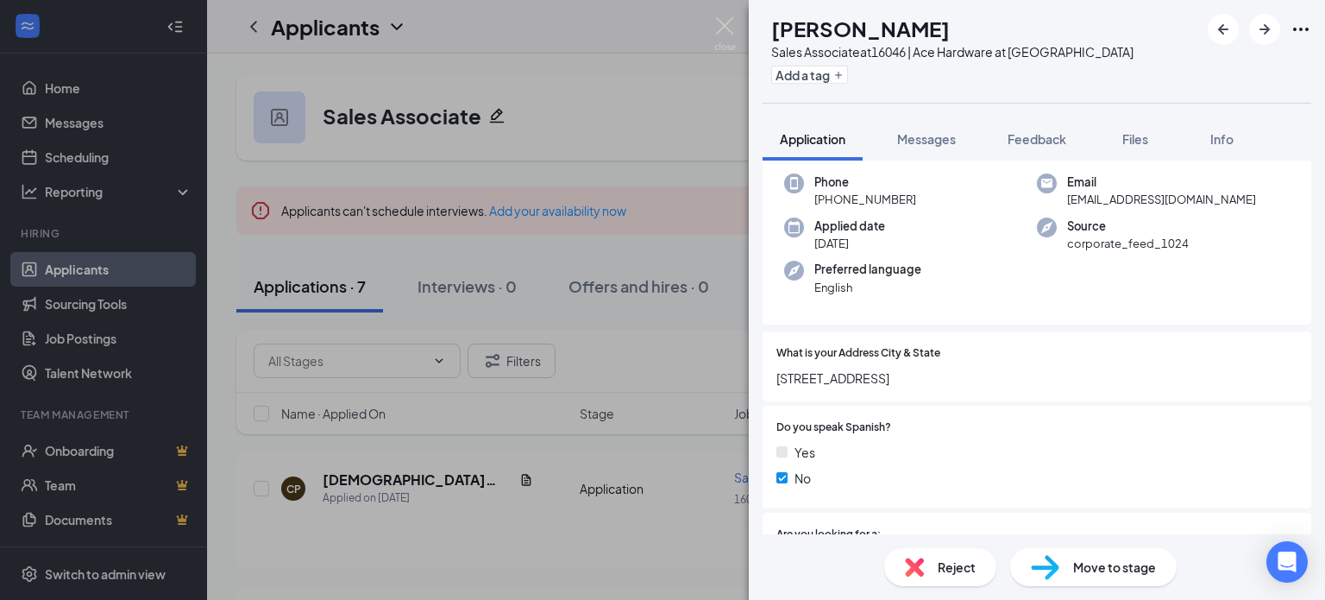
scroll to position [0, 0]
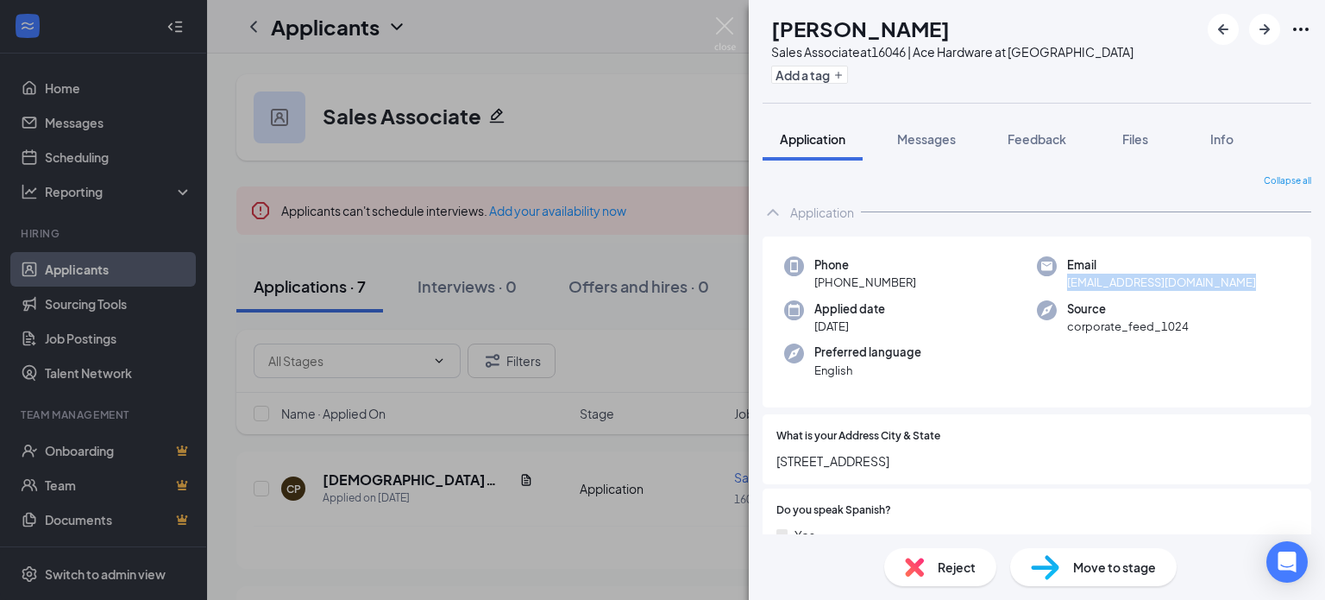
drag, startPoint x: 1213, startPoint y: 282, endPoint x: 1056, endPoint y: 282, distance: 157.0
click at [1056, 282] on div "Email sintax@terminal-velocity.net" at bounding box center [1163, 273] width 253 height 35
copy span "sintax@terminal-velocity.net"
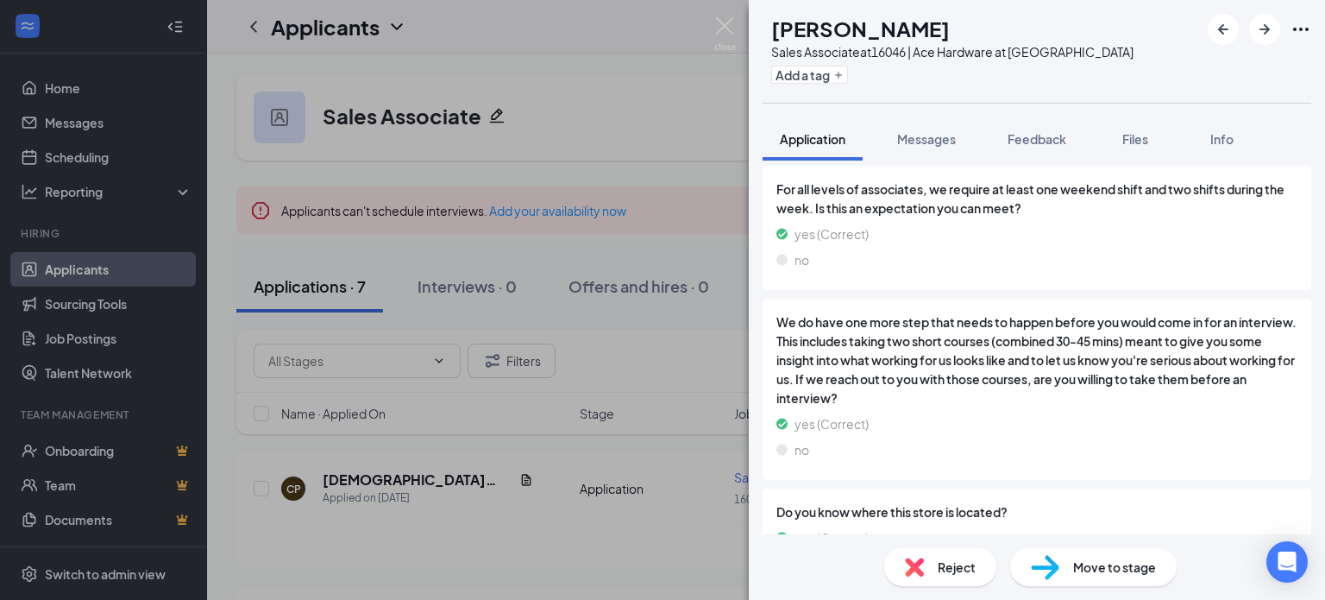
scroll to position [2325, 0]
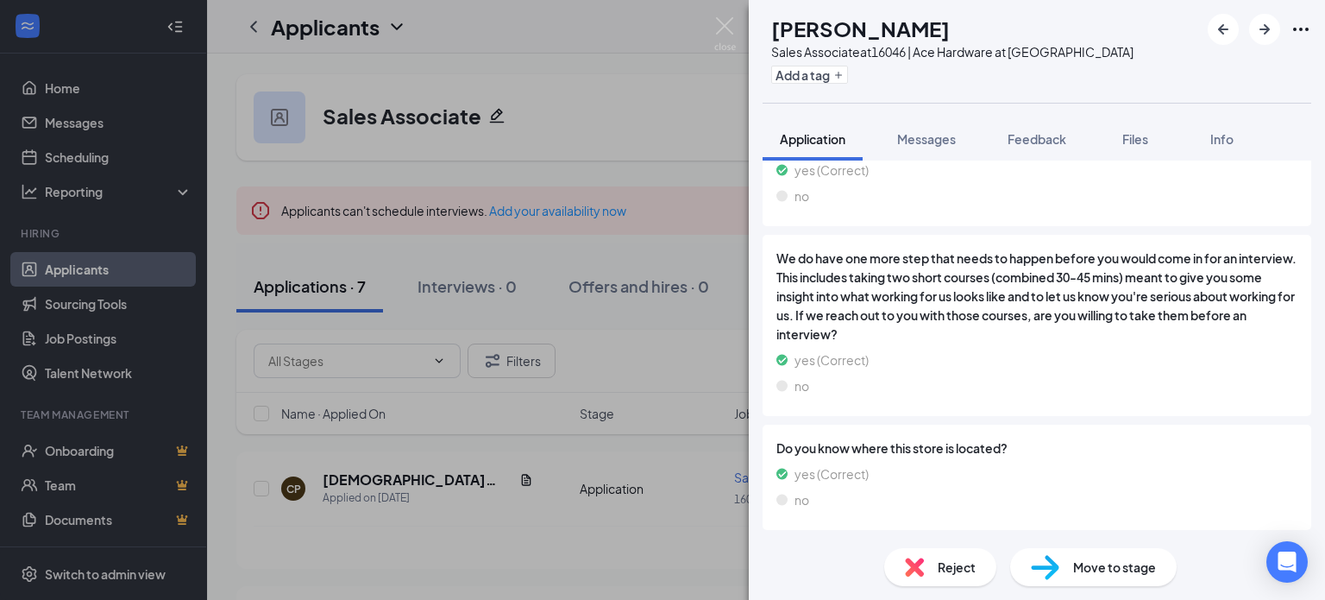
click at [936, 567] on div "Reject" at bounding box center [940, 567] width 112 height 38
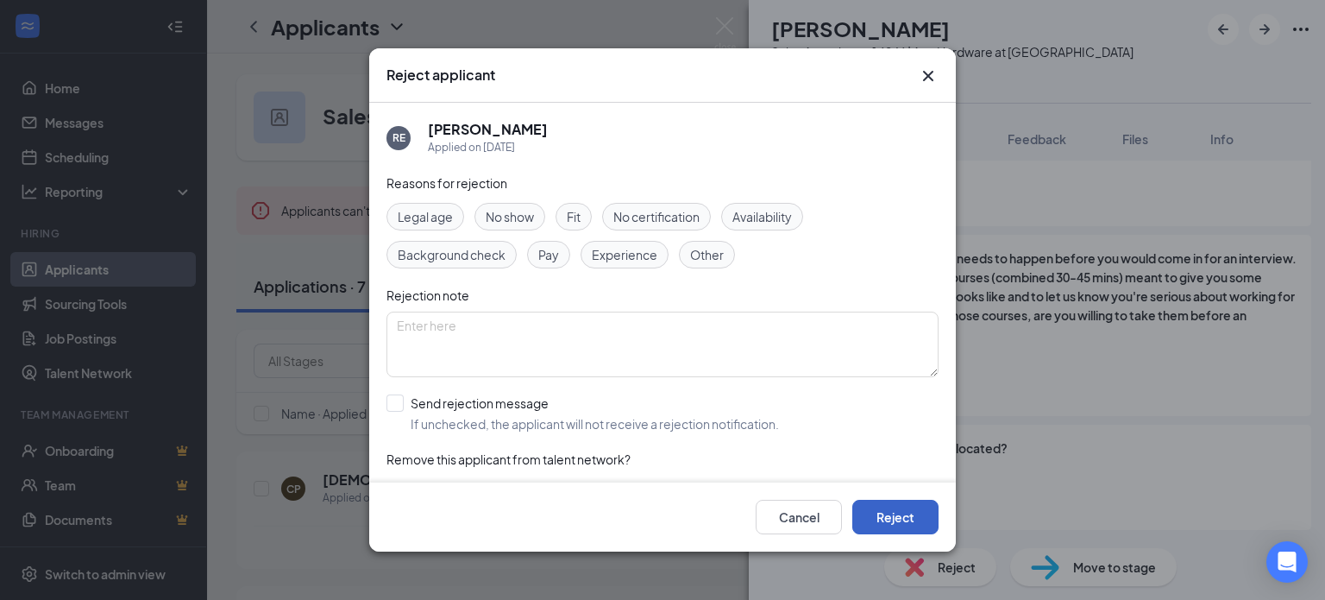
click at [884, 517] on button "Reject" at bounding box center [896, 517] width 86 height 35
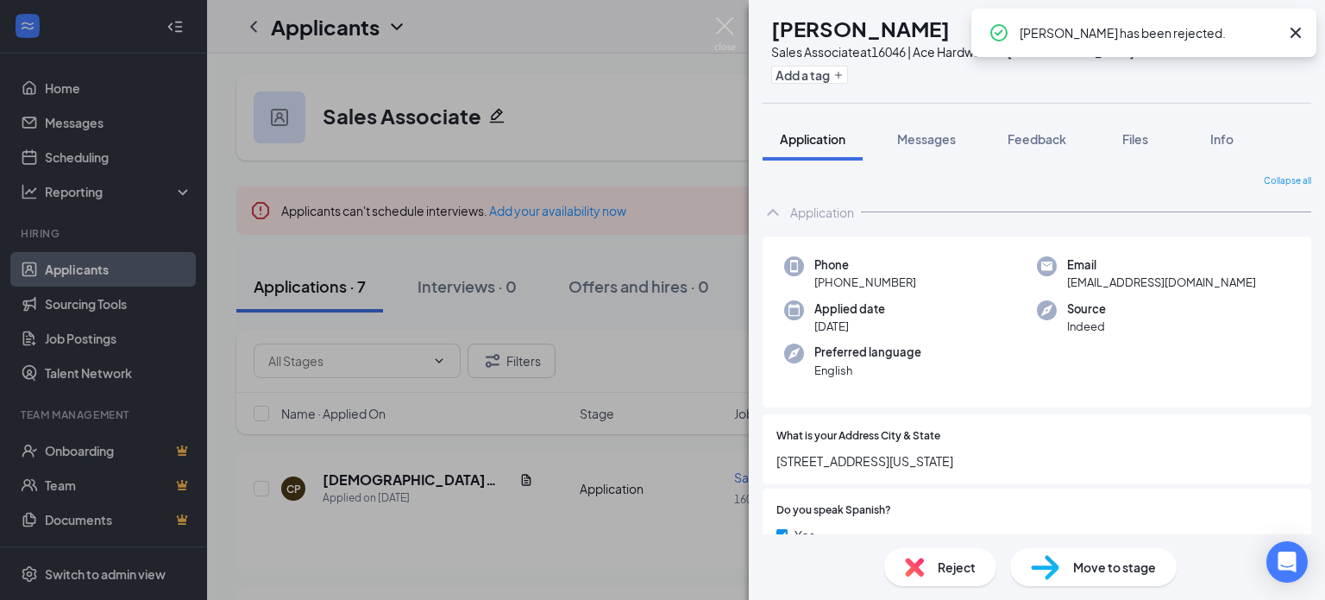
click at [1301, 31] on icon "Cross" at bounding box center [1296, 32] width 21 height 21
click at [614, 92] on div "FW Franklin Ward Sales Associate at 16046 | Ace Hardware at Reunion Add a tag A…" at bounding box center [662, 300] width 1325 height 600
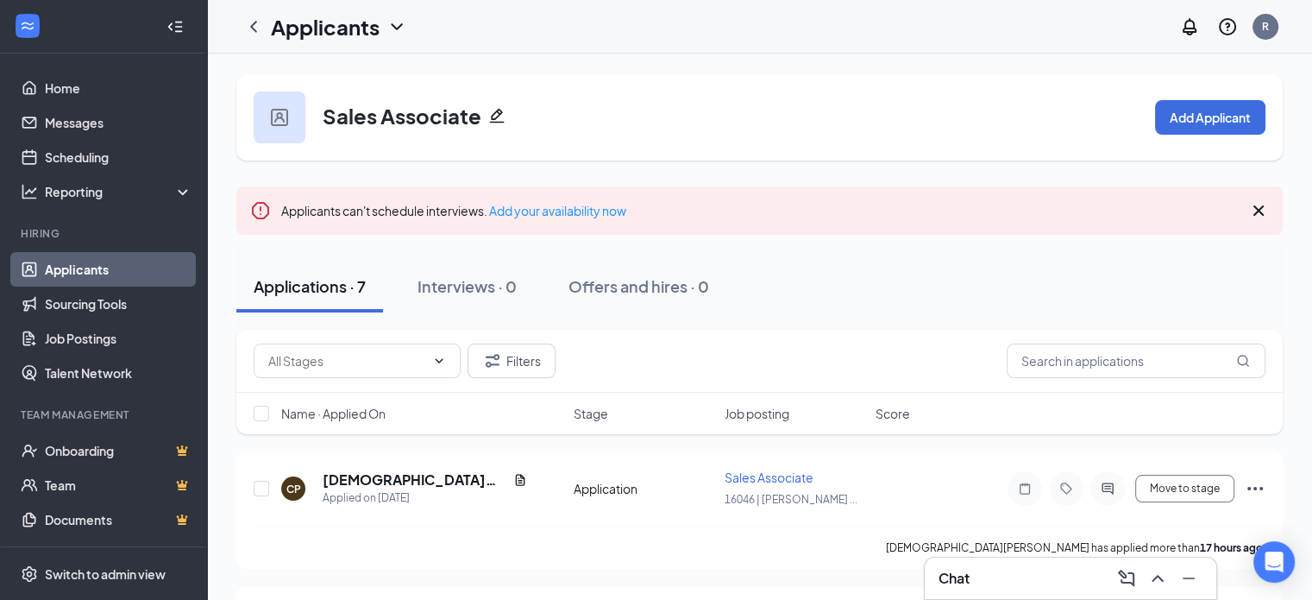
click at [719, 28] on div "Applicants R" at bounding box center [759, 26] width 1105 height 53
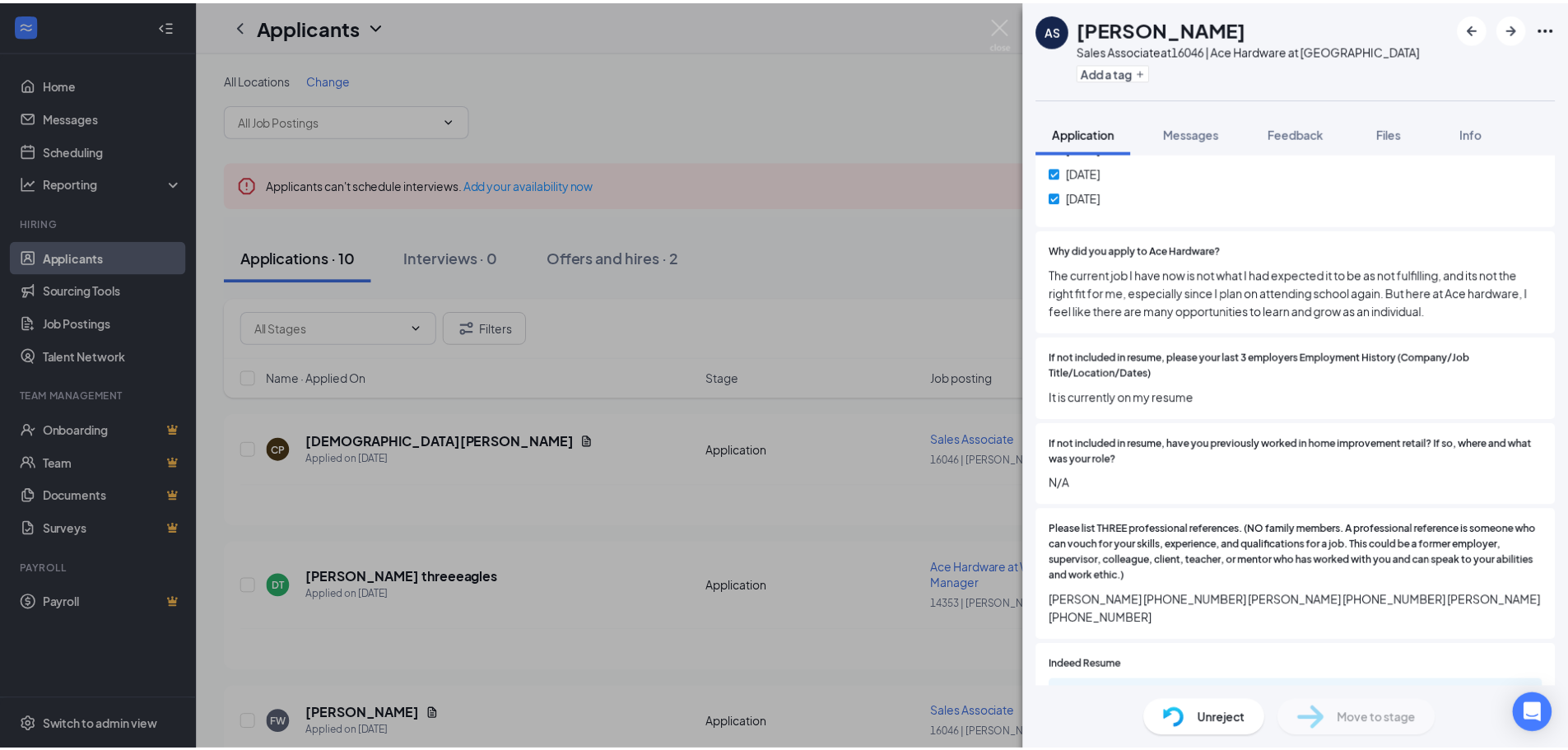
scroll to position [1235, 0]
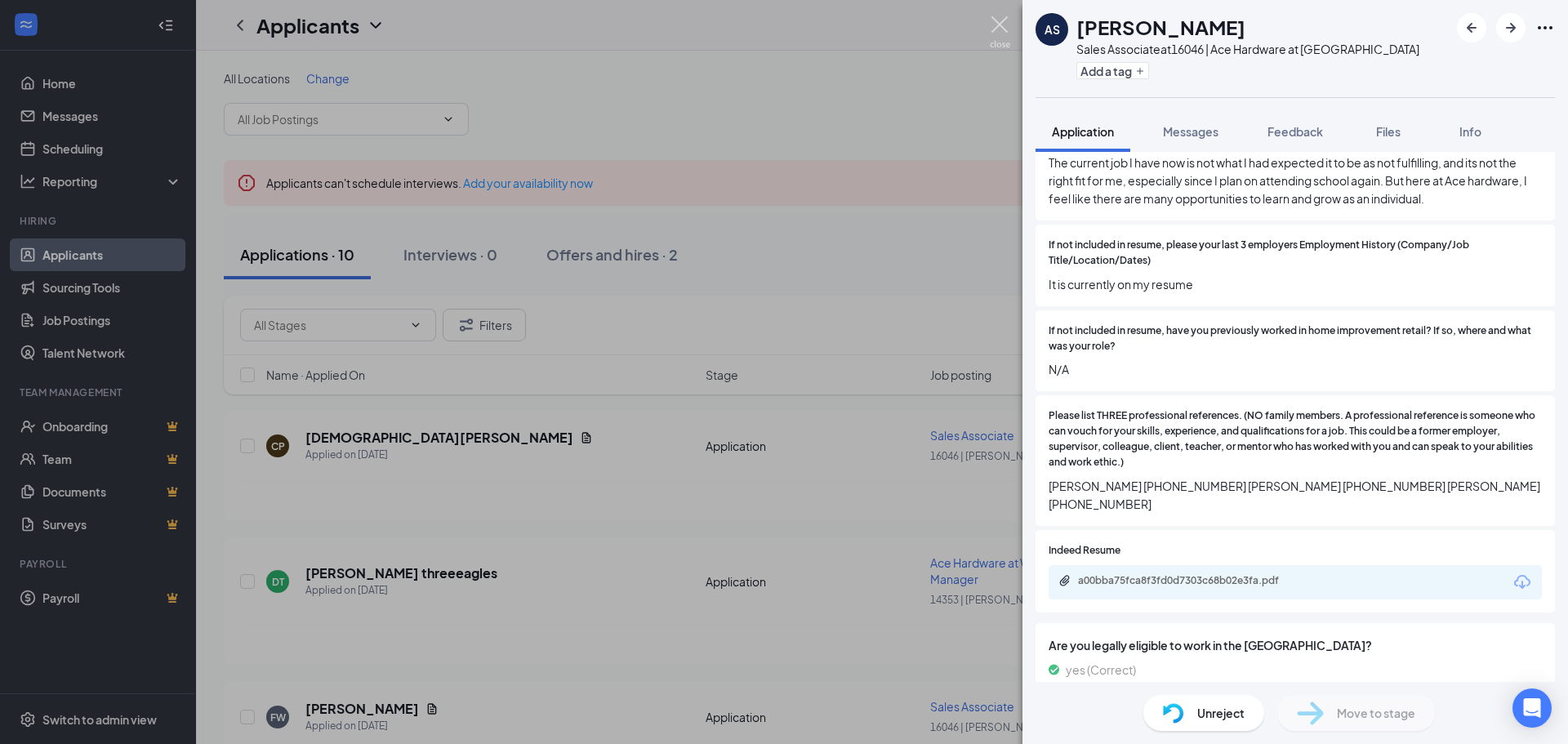
click at [999, 24] on img at bounding box center [1000, 32] width 21 height 32
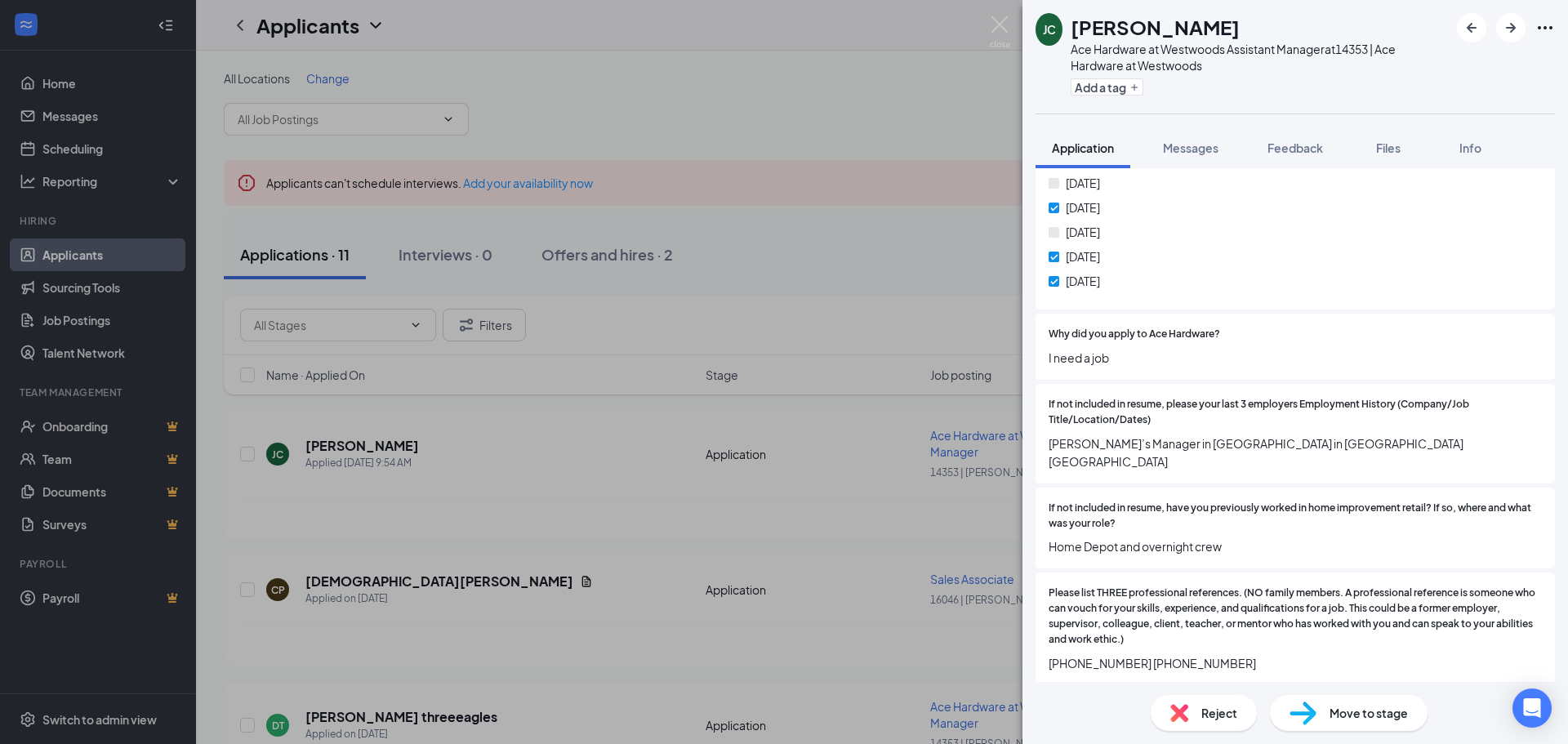
scroll to position [1062, 0]
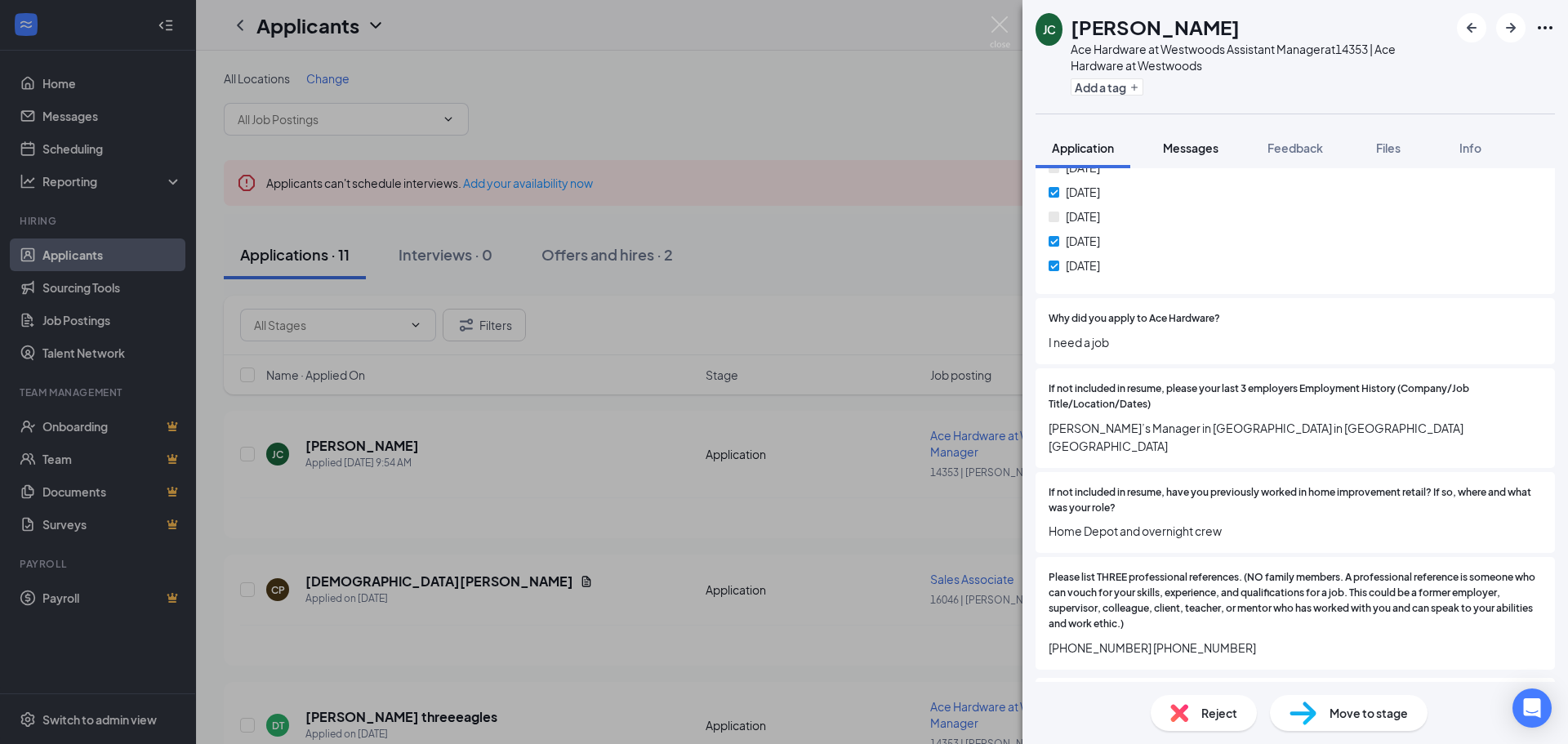
click at [1214, 151] on span "Messages" at bounding box center [1190, 148] width 56 height 15
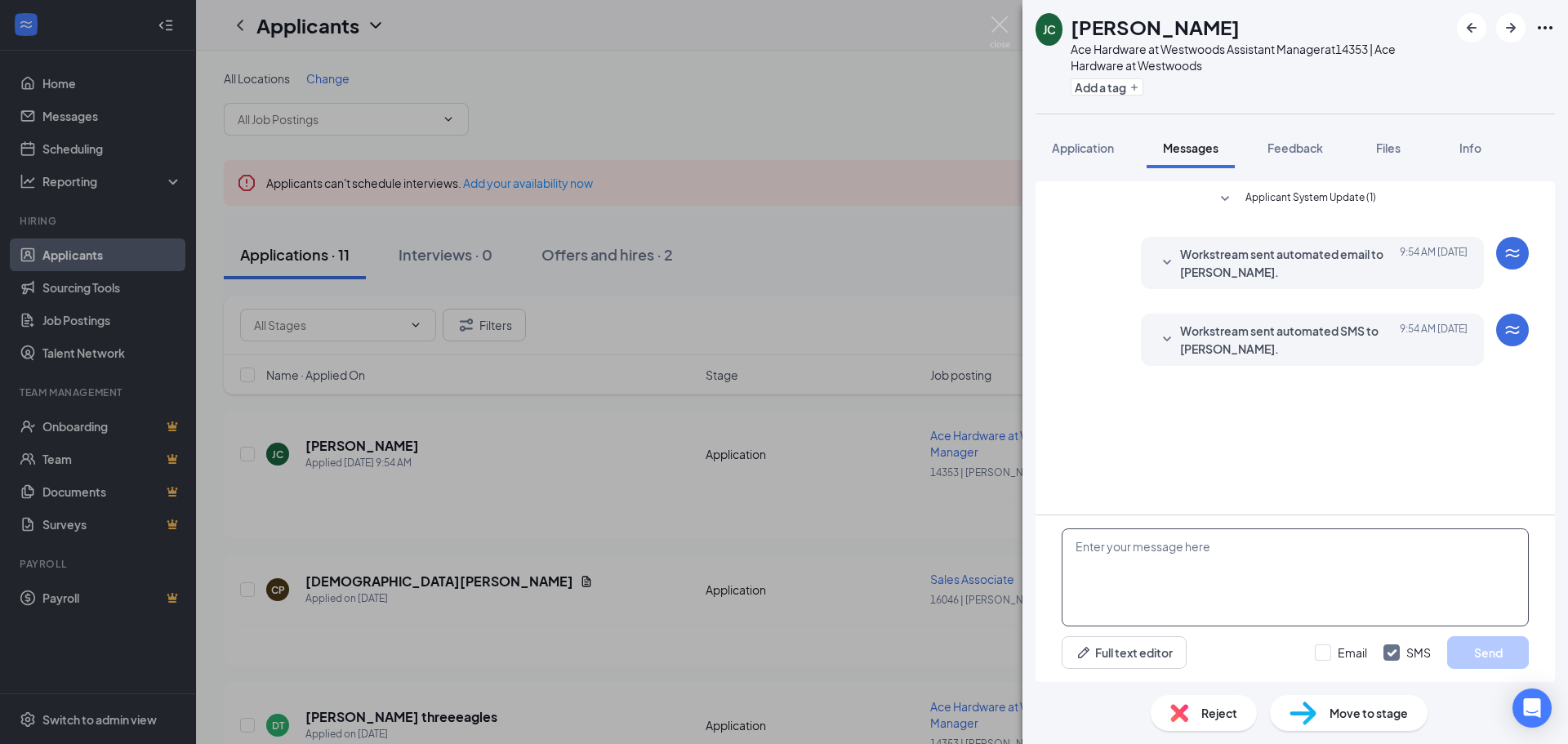
click at [1189, 587] on textarea at bounding box center [1295, 577] width 467 height 98
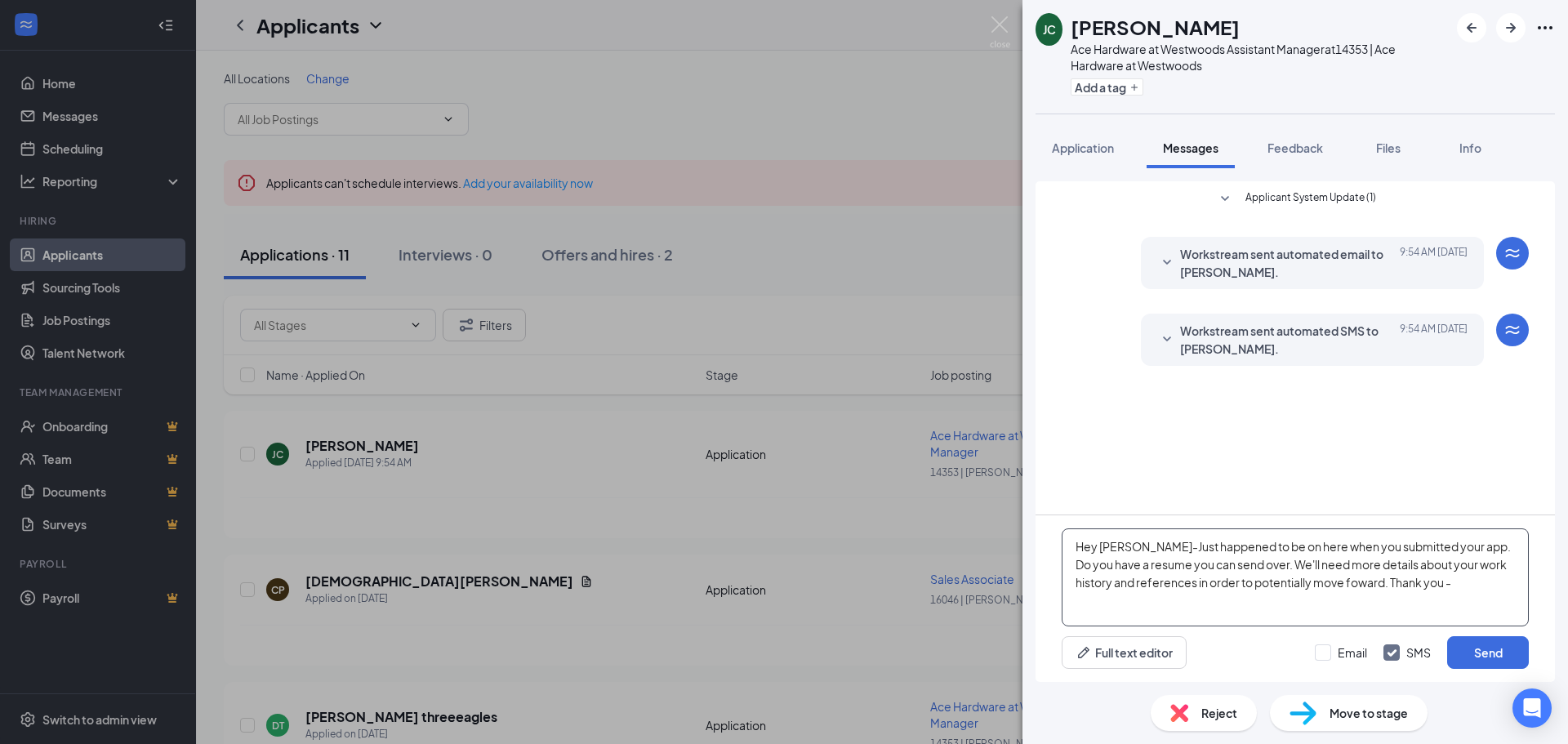
click at [1324, 579] on textarea "Hey Jashani-Just happened to be on here when you submitted your app. Do you hav…" at bounding box center [1295, 577] width 467 height 98
type textarea "Hey Jashani-Just happened to be on here when you submitted your app. Do you hav…"
click at [1332, 647] on input "Email" at bounding box center [1340, 652] width 52 height 16
checkbox input "true"
click at [1357, 586] on textarea "Hey Jashani-Just happened to be on here when you submitted your app. Do you hav…" at bounding box center [1295, 577] width 467 height 98
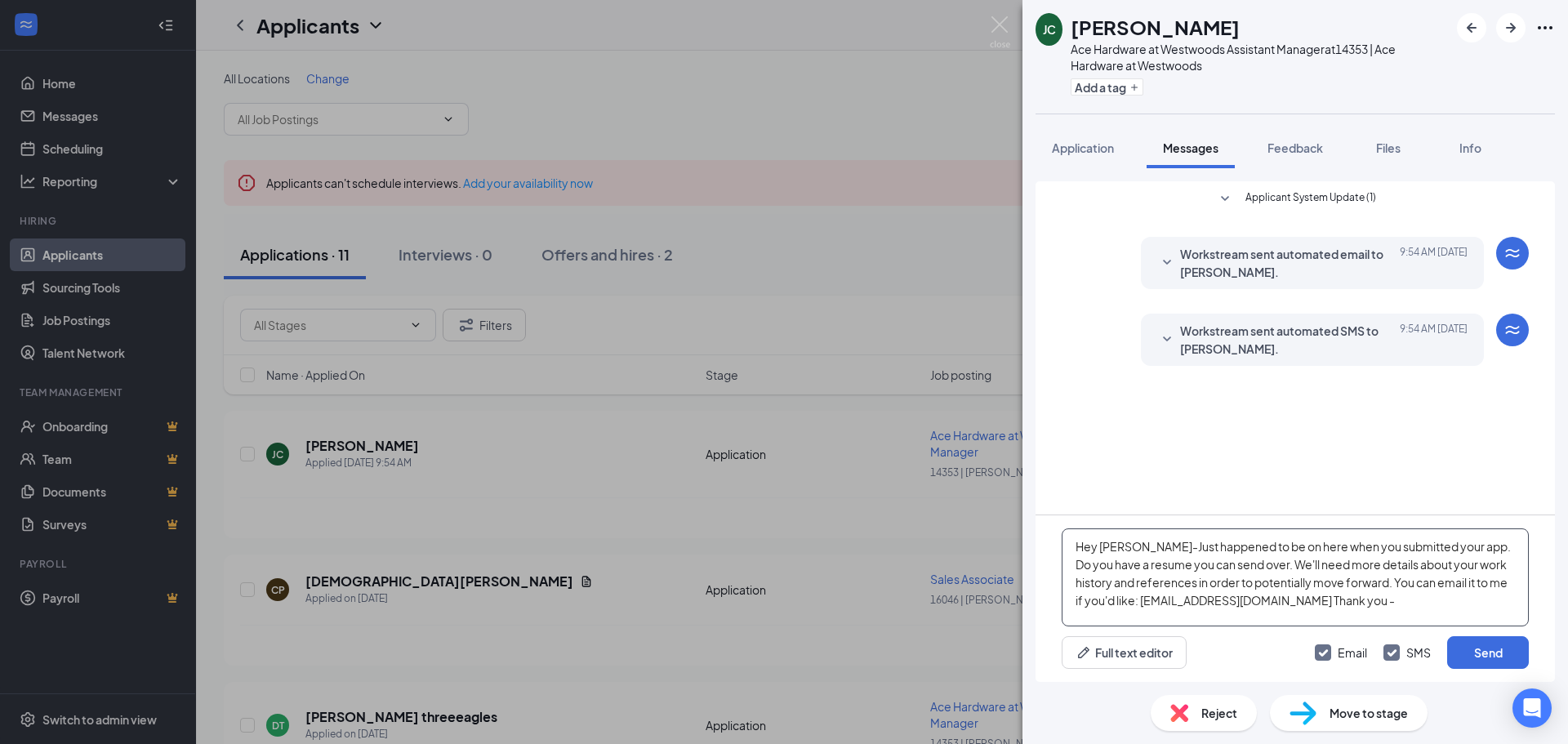
click at [1250, 562] on textarea "Hey Jashani-Just happened to be on here when you submitted your app. Do you hav…" at bounding box center [1295, 577] width 467 height 98
click at [1427, 572] on textarea "Hey Jashani-Just happened to be on here when you submitted your app. Do you hav…" at bounding box center [1295, 577] width 467 height 98
type textarea "Hey Jashani-Just happened to be on here when you submitted your app. Do you hav…"
click at [1481, 654] on button "Send" at bounding box center [1488, 652] width 81 height 33
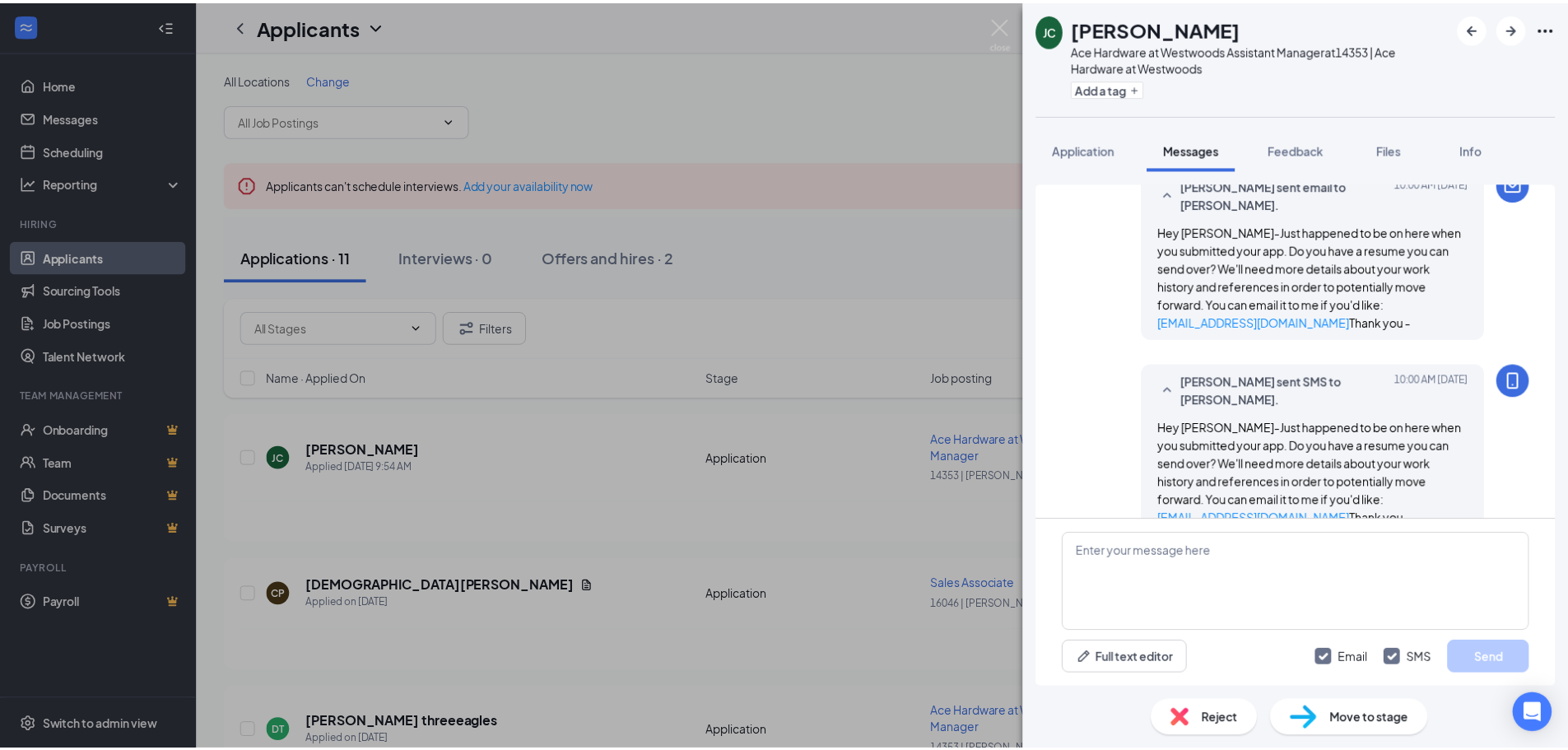
scroll to position [143, 0]
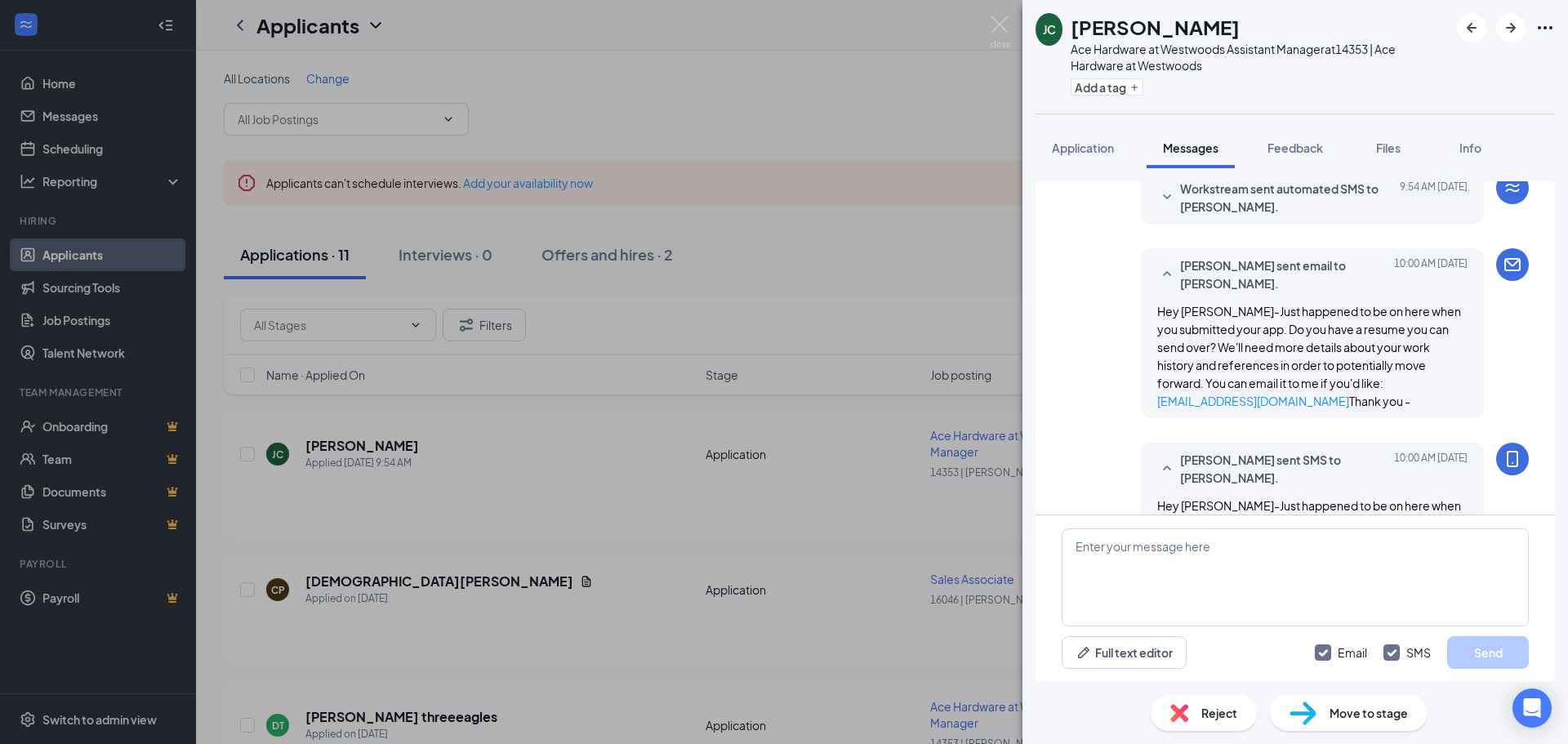
drag, startPoint x: 982, startPoint y: 19, endPoint x: 1002, endPoint y: 19, distance: 20.0
click at [982, 19] on div "JC Jashani Clark Ace Hardware at Westwoods Assistant Manager at 14353 | Ace Har…" at bounding box center [784, 372] width 1568 height 744
click at [1002, 19] on div "Applicants R" at bounding box center [882, 25] width 1372 height 50
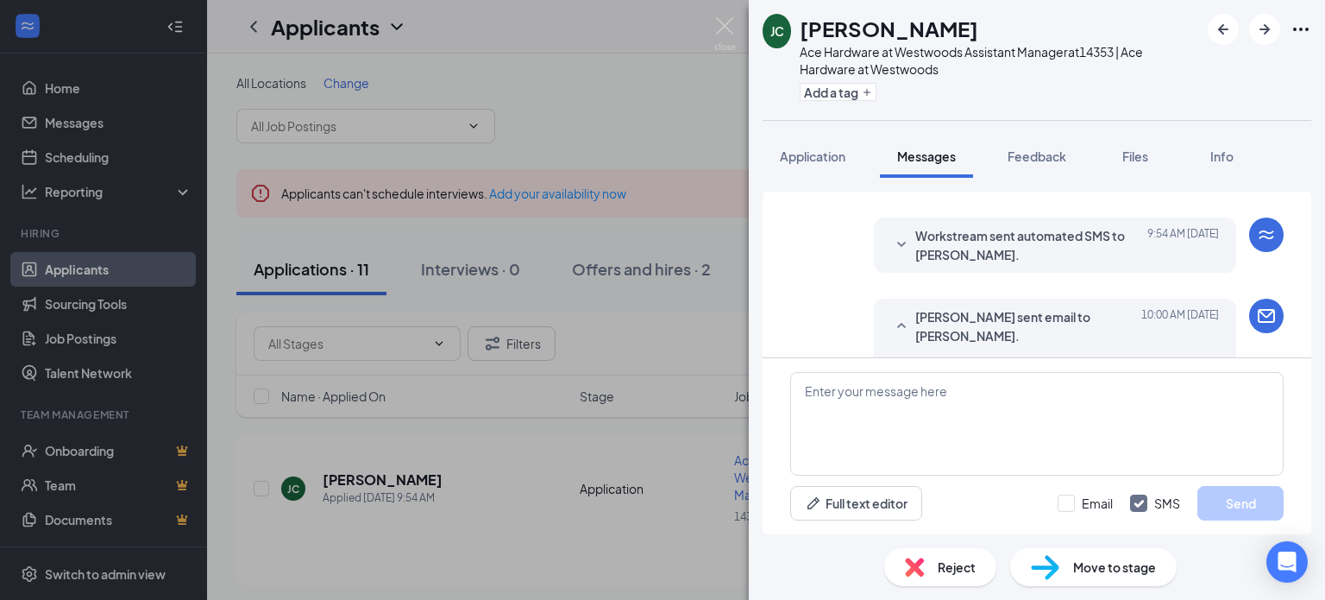
scroll to position [103, 0]
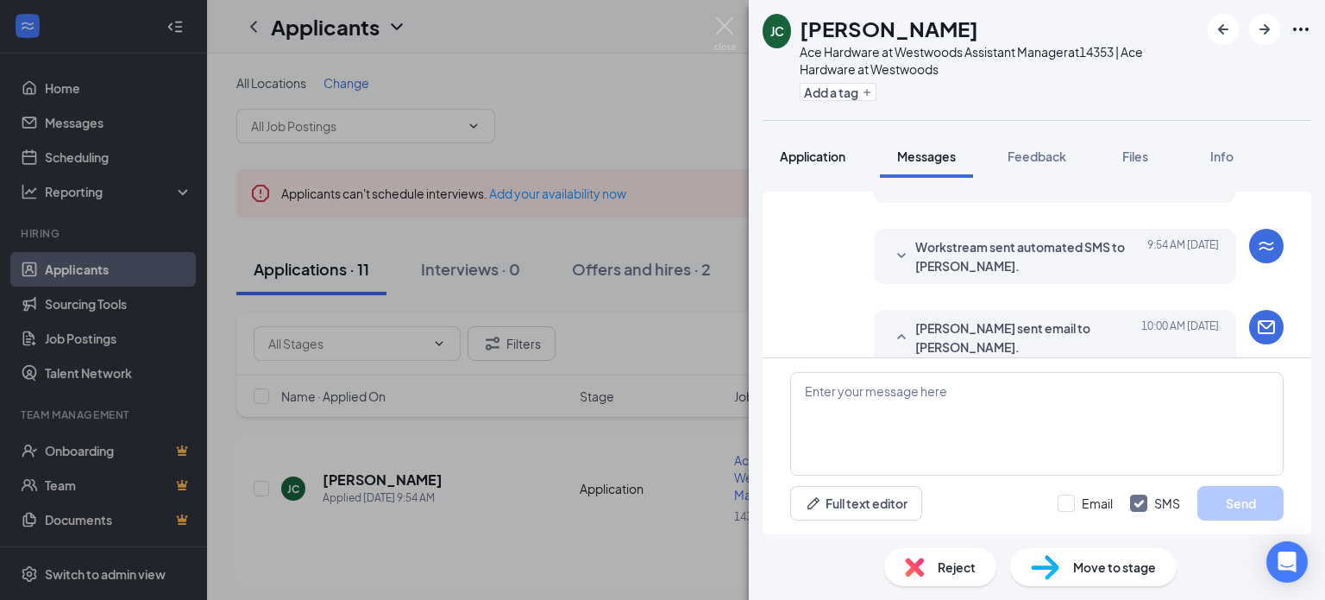
click at [821, 158] on span "Application" at bounding box center [813, 156] width 66 height 16
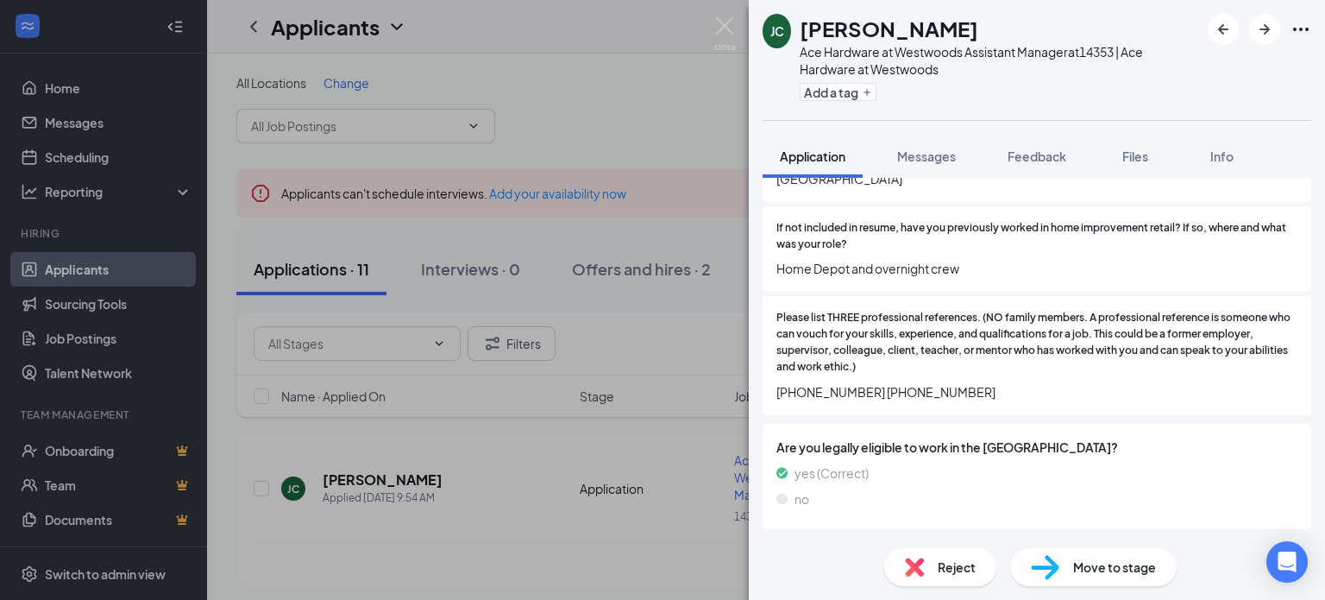
scroll to position [1467, 0]
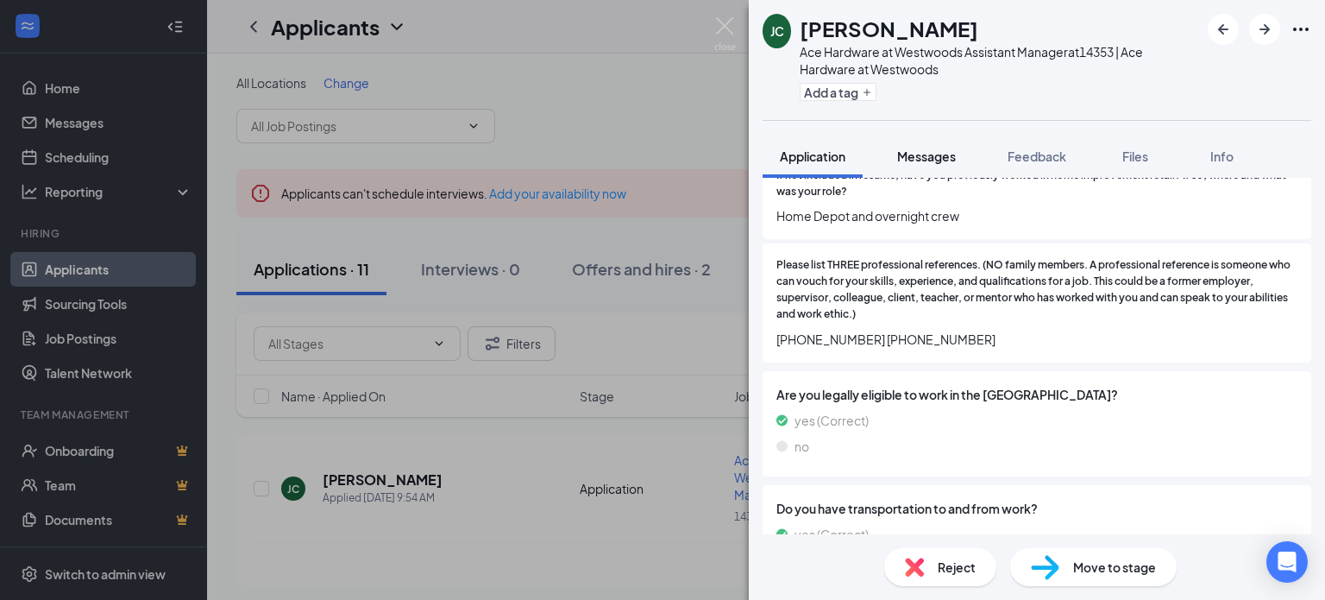
click at [895, 135] on button "Messages" at bounding box center [926, 156] width 93 height 43
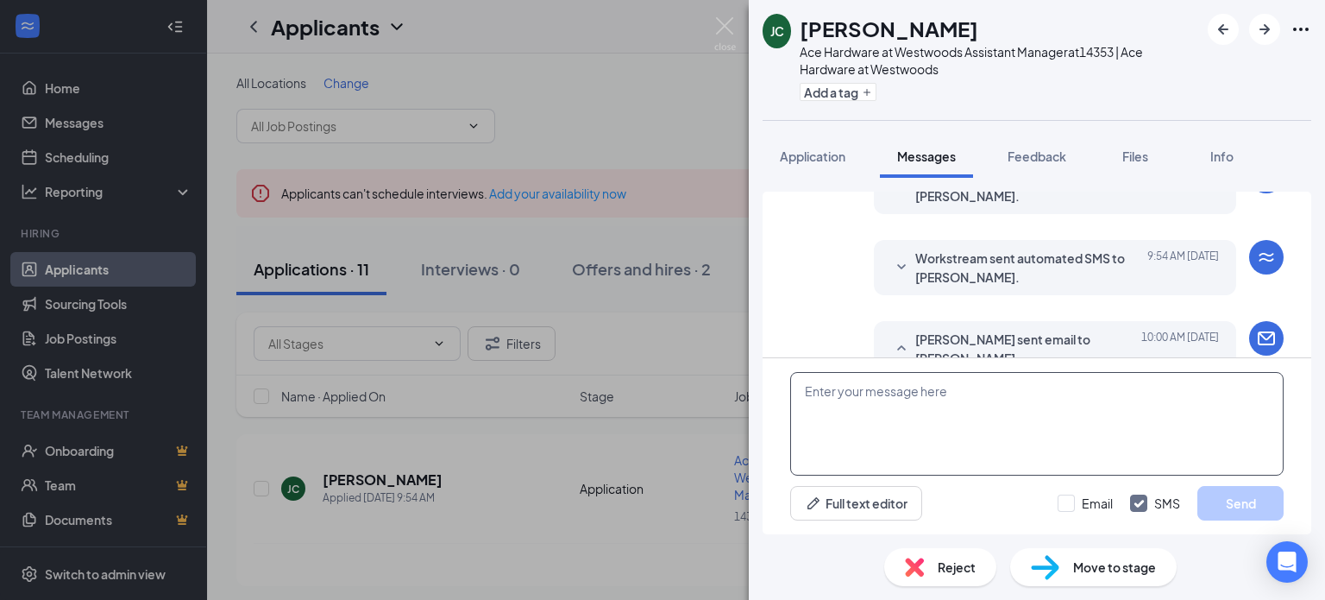
click at [887, 413] on textarea at bounding box center [1037, 424] width 494 height 104
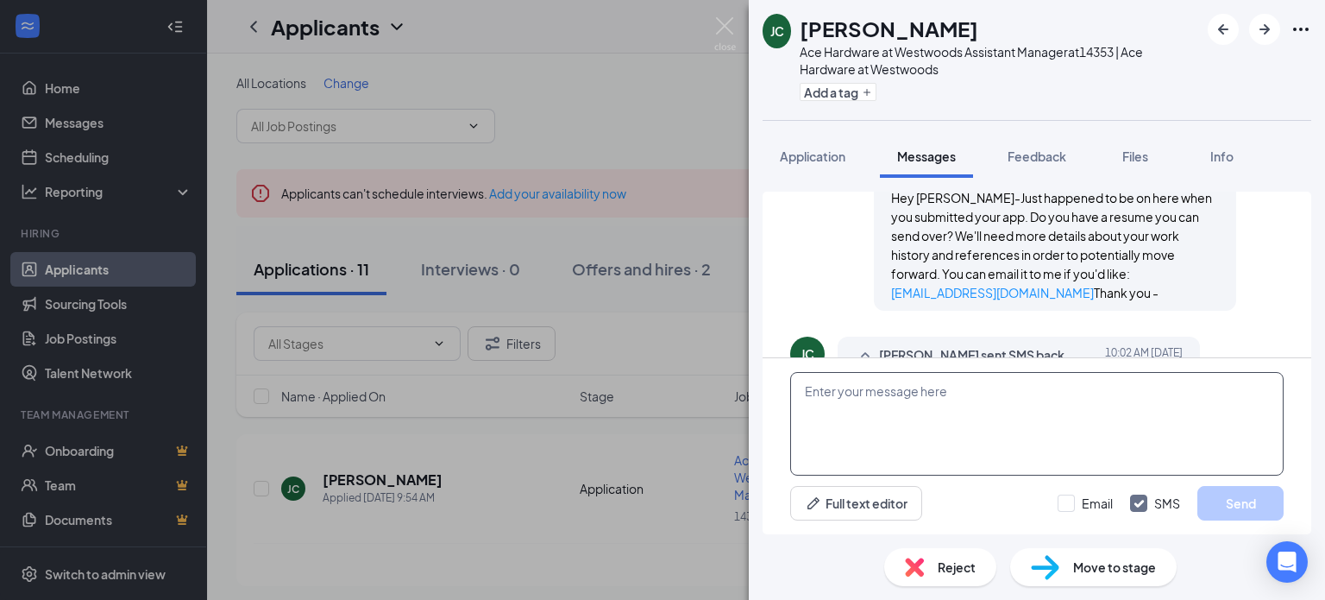
scroll to position [534, 0]
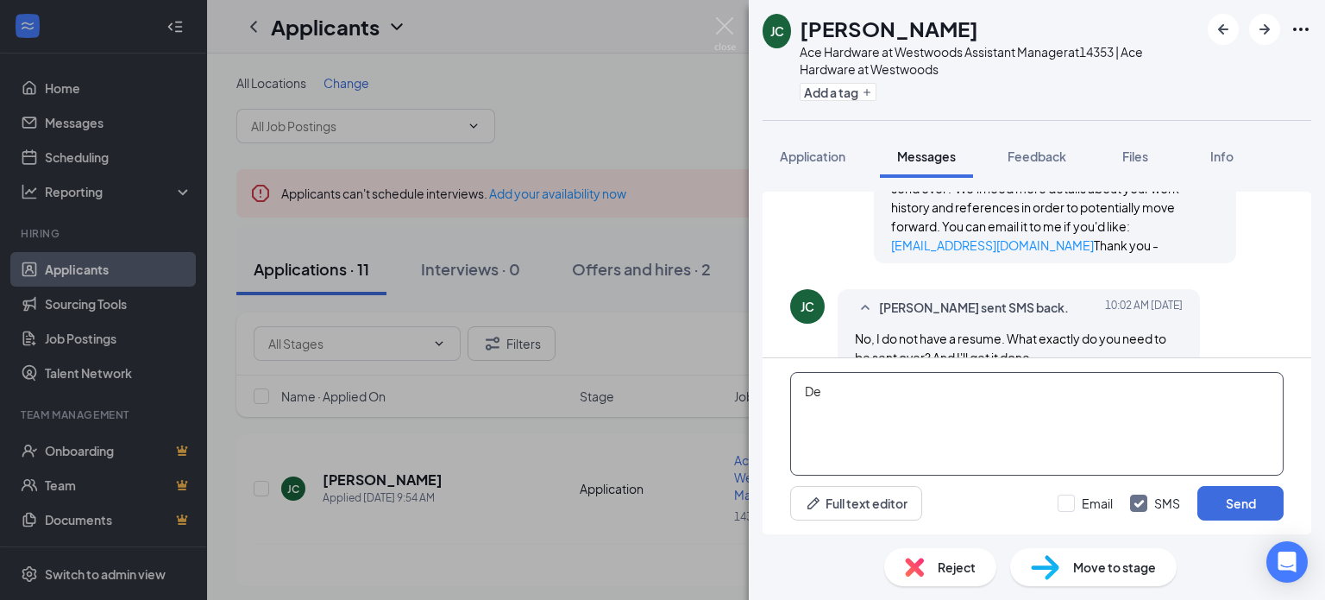
type textarea "D"
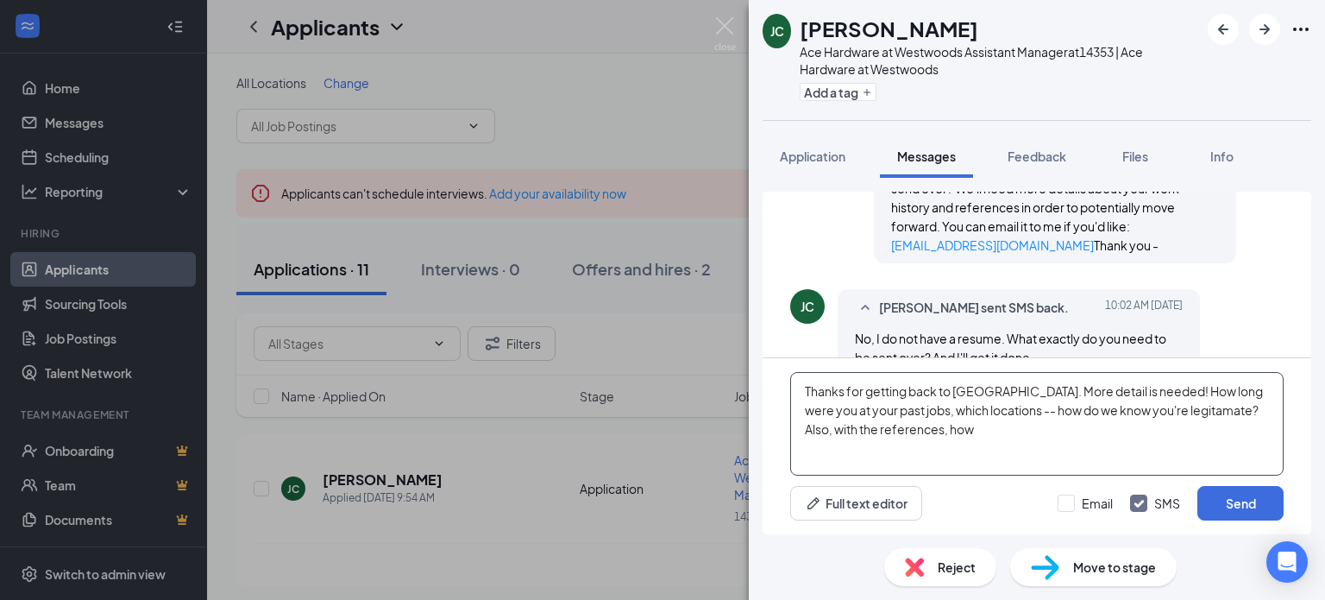
drag, startPoint x: 927, startPoint y: 441, endPoint x: 508, endPoint y: 164, distance: 501.9
click at [508, 164] on div "[PERSON_NAME] [PERSON_NAME] Ace Hardware at Westwoods Assistant Manager at 1435…" at bounding box center [662, 300] width 1325 height 600
type textarea "Thanks for getting back to [GEOGRAPHIC_DATA]. More detail is needed! How long w…"
click at [833, 151] on span "Application" at bounding box center [813, 156] width 66 height 16
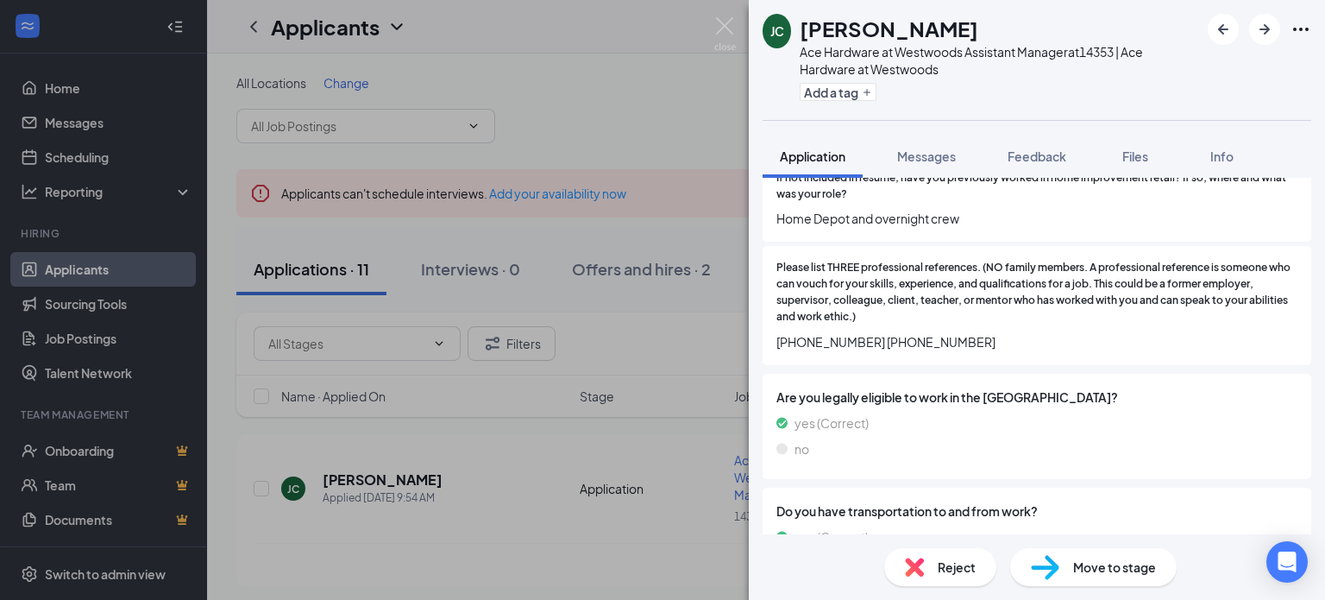
scroll to position [1467, 0]
click at [919, 161] on span "Messages" at bounding box center [926, 156] width 59 height 16
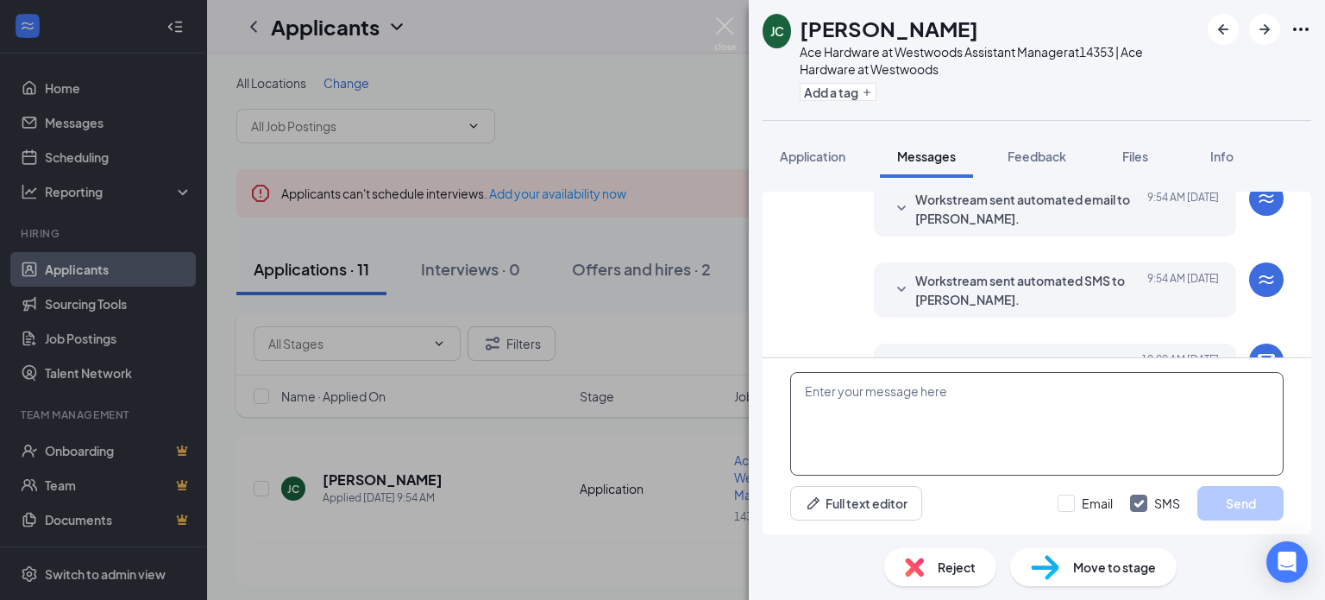
click at [914, 403] on textarea at bounding box center [1037, 424] width 494 height 104
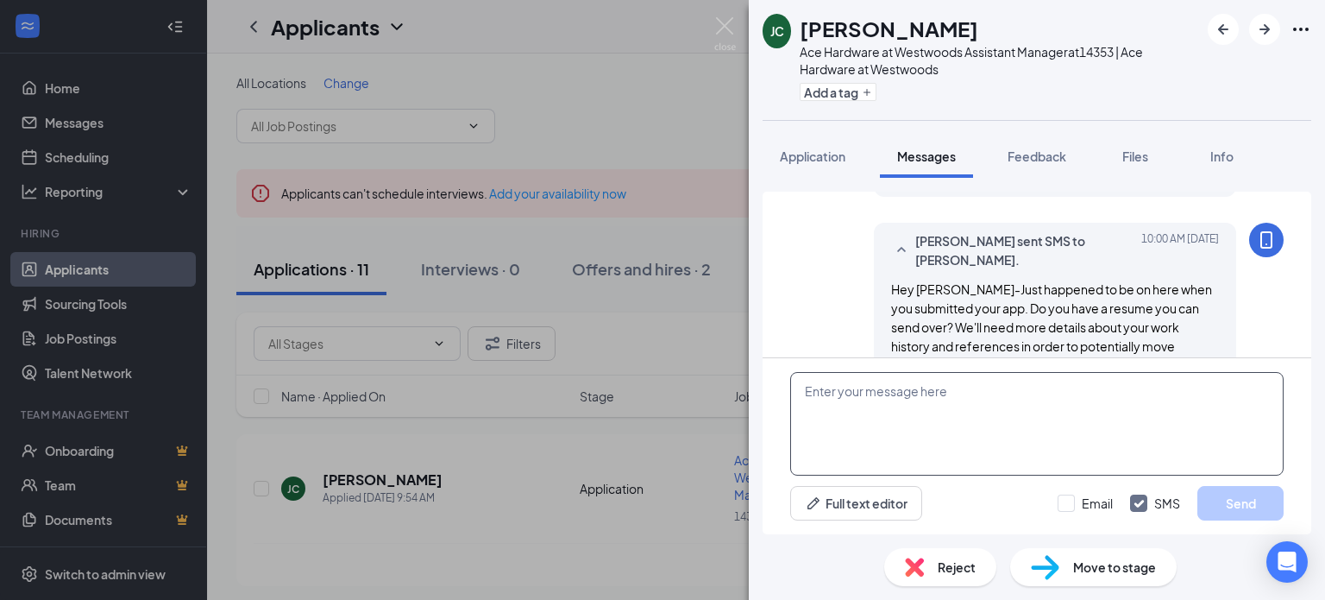
scroll to position [534, 0]
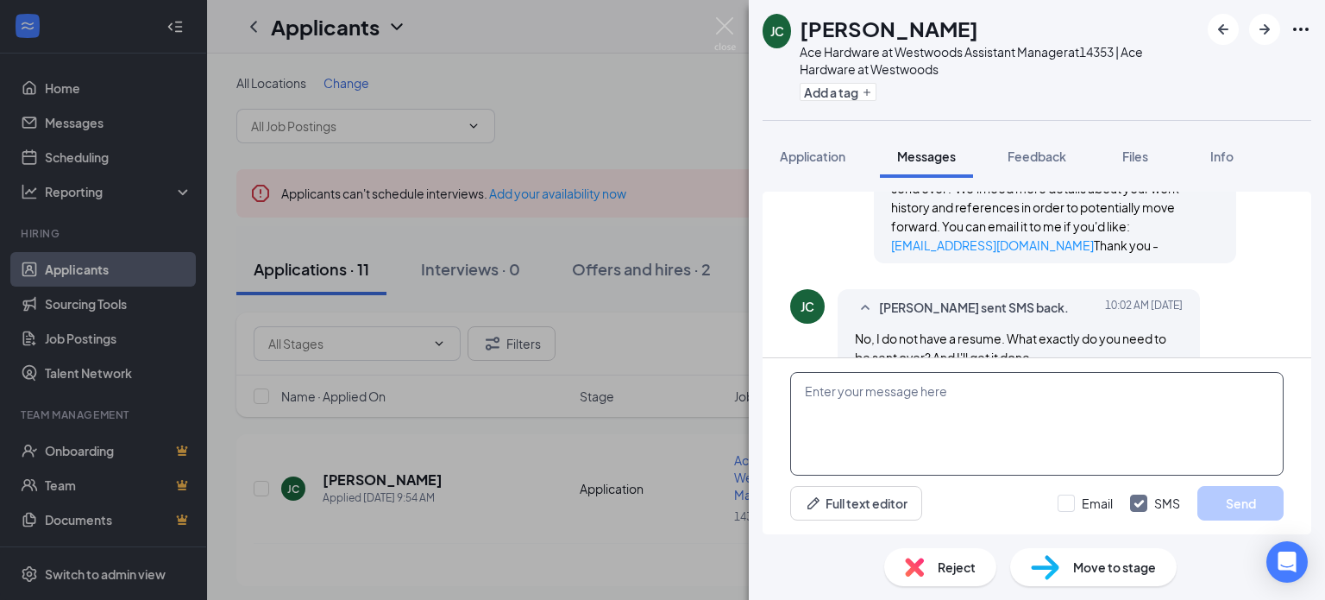
paste textarea "Thanks for getting back to [GEOGRAPHIC_DATA]. More detail is needed! How long w…"
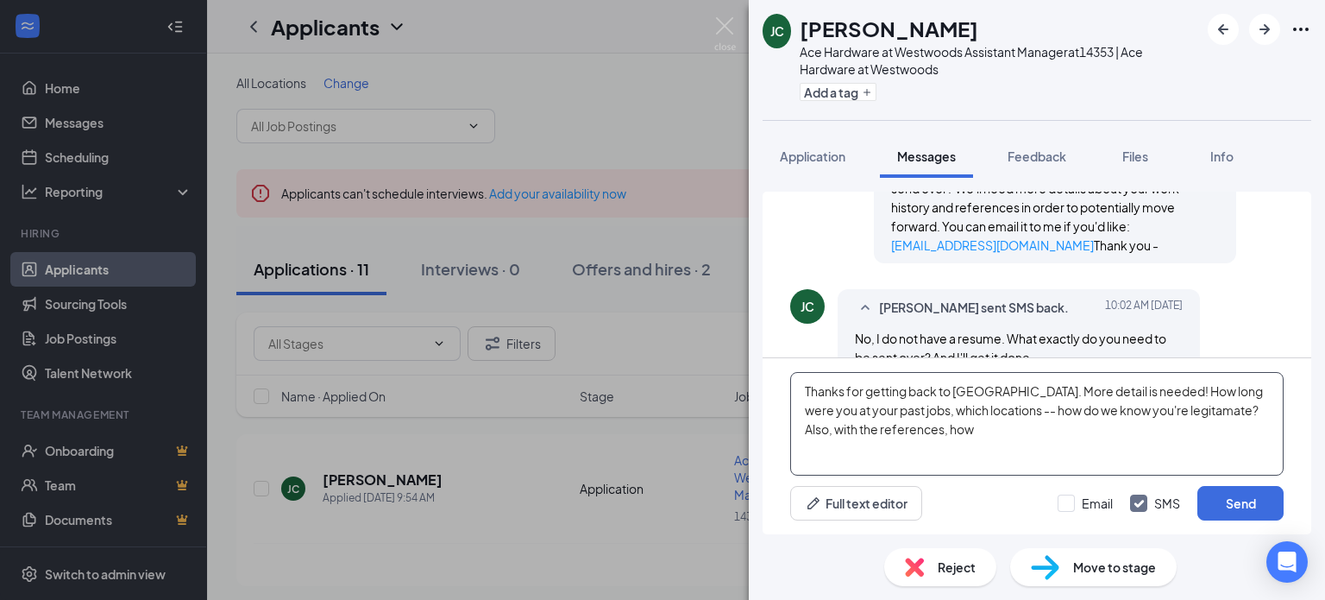
click at [956, 411] on textarea "Thanks for getting back to [GEOGRAPHIC_DATA]. More detail is needed! How long w…" at bounding box center [1037, 424] width 494 height 104
click at [948, 410] on textarea "Thanks for getting back to [GEOGRAPHIC_DATA]. More detail is needed! How long w…" at bounding box center [1037, 424] width 494 height 104
click at [1132, 417] on textarea "Thanks for getting back to [GEOGRAPHIC_DATA]. More detail is needed! How long w…" at bounding box center [1037, 424] width 494 height 104
click at [919, 437] on textarea "Thanks for getting back to [GEOGRAPHIC_DATA]. More detail is needed! How long w…" at bounding box center [1037, 424] width 494 height 104
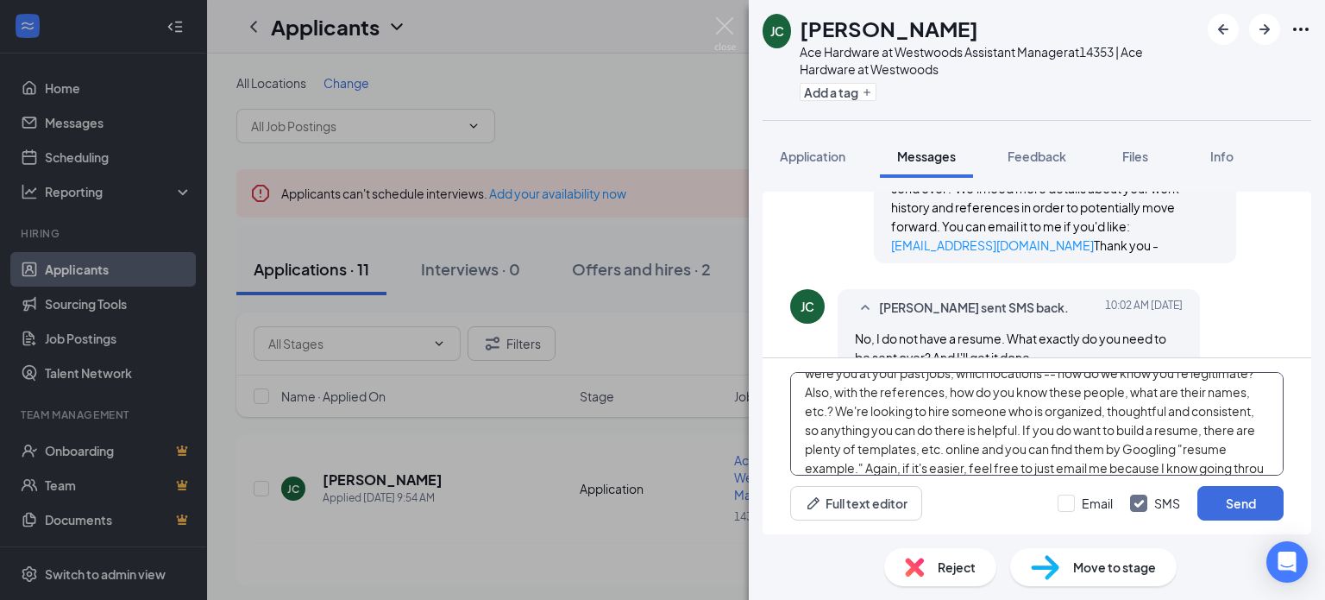
scroll to position [55, 0]
click at [966, 471] on textarea "Thanks for getting back to [GEOGRAPHIC_DATA]. More detail is needed! How long w…" at bounding box center [1037, 424] width 494 height 104
click at [1039, 467] on textarea "Thanks for getting back to [GEOGRAPHIC_DATA]. More detail is needed! How long w…" at bounding box center [1037, 424] width 494 height 104
click at [991, 448] on textarea "Thanks for getting back to [GEOGRAPHIC_DATA]. More detail is needed! How long w…" at bounding box center [1037, 424] width 494 height 104
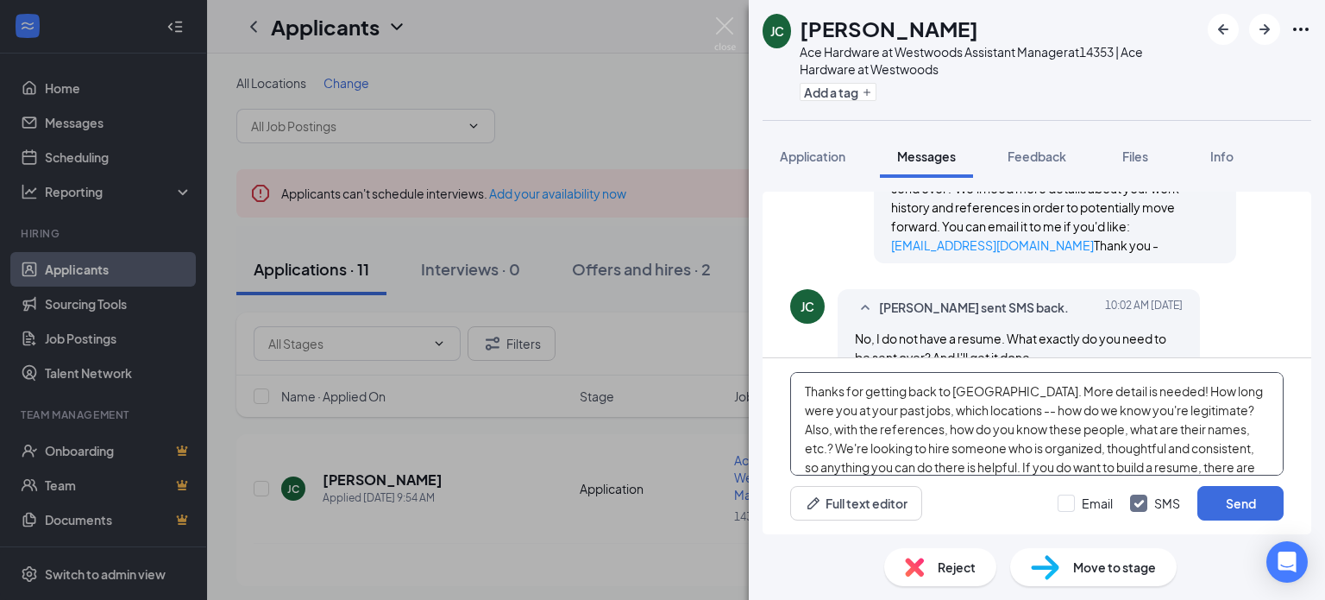
click at [953, 465] on textarea "Thanks for getting back to [GEOGRAPHIC_DATA]. More detail is needed! How long w…" at bounding box center [1037, 424] width 494 height 104
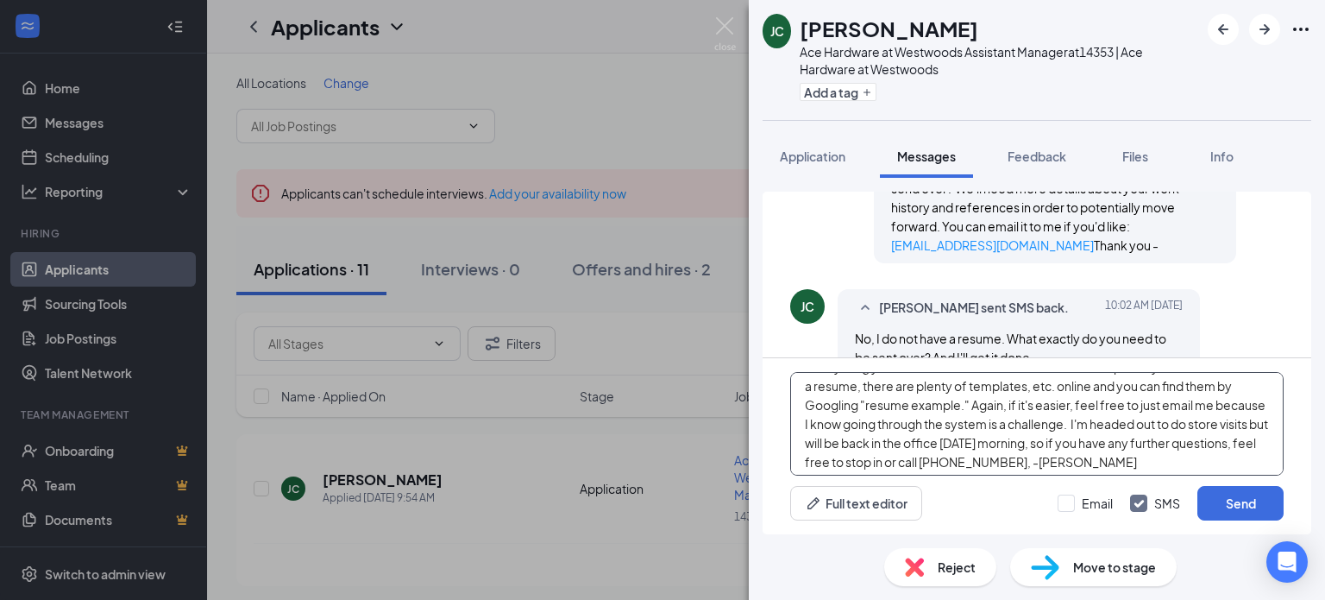
scroll to position [104, 0]
type textarea "Thanks for getting back to [GEOGRAPHIC_DATA]. More detail is needed! How long w…"
click at [1077, 507] on input "Email" at bounding box center [1085, 502] width 55 height 17
checkbox input "true"
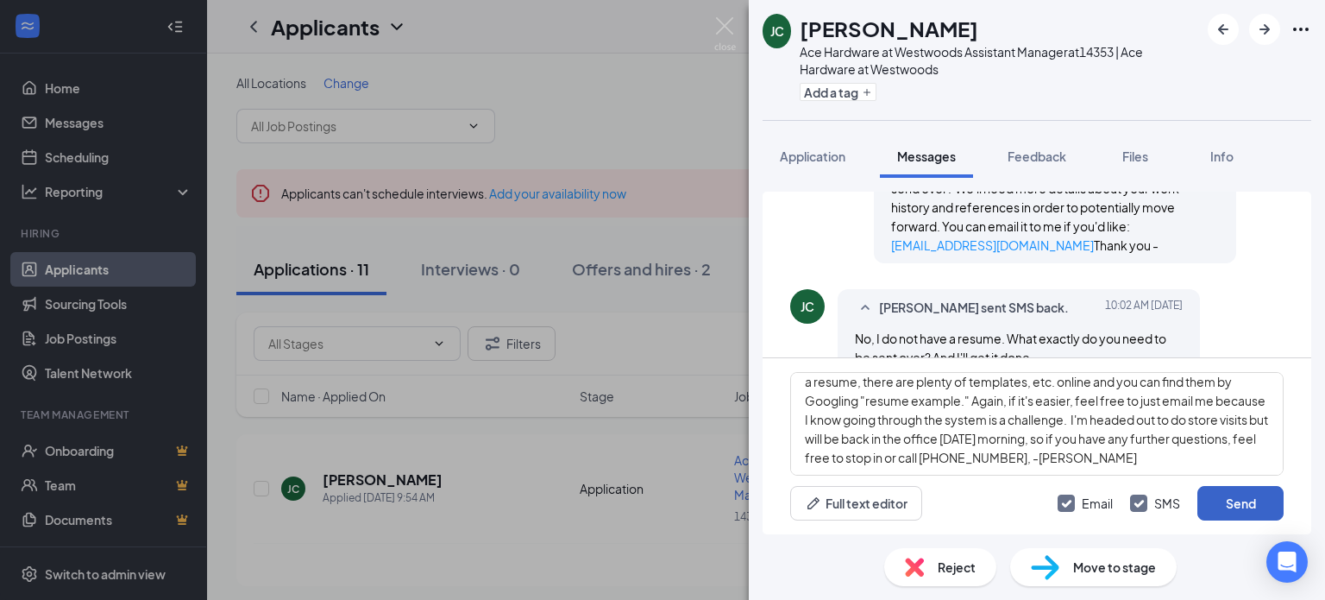
click at [1236, 504] on button "Send" at bounding box center [1241, 503] width 86 height 35
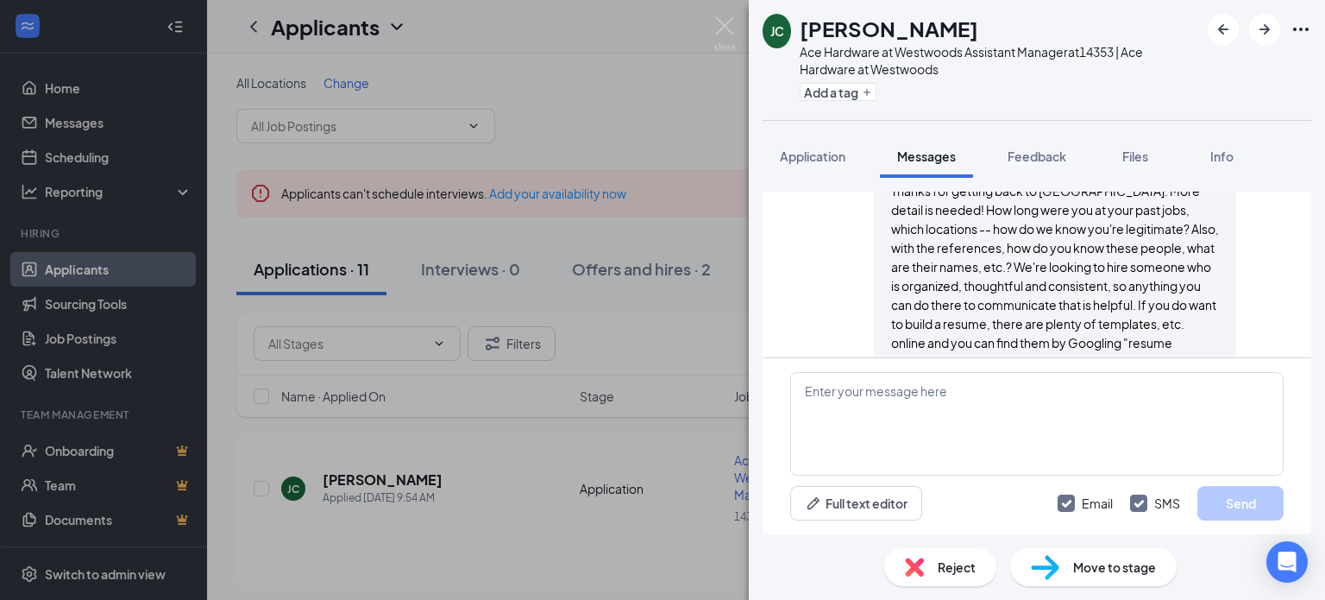
scroll to position [1214, 0]
